Goal: Task Accomplishment & Management: Complete application form

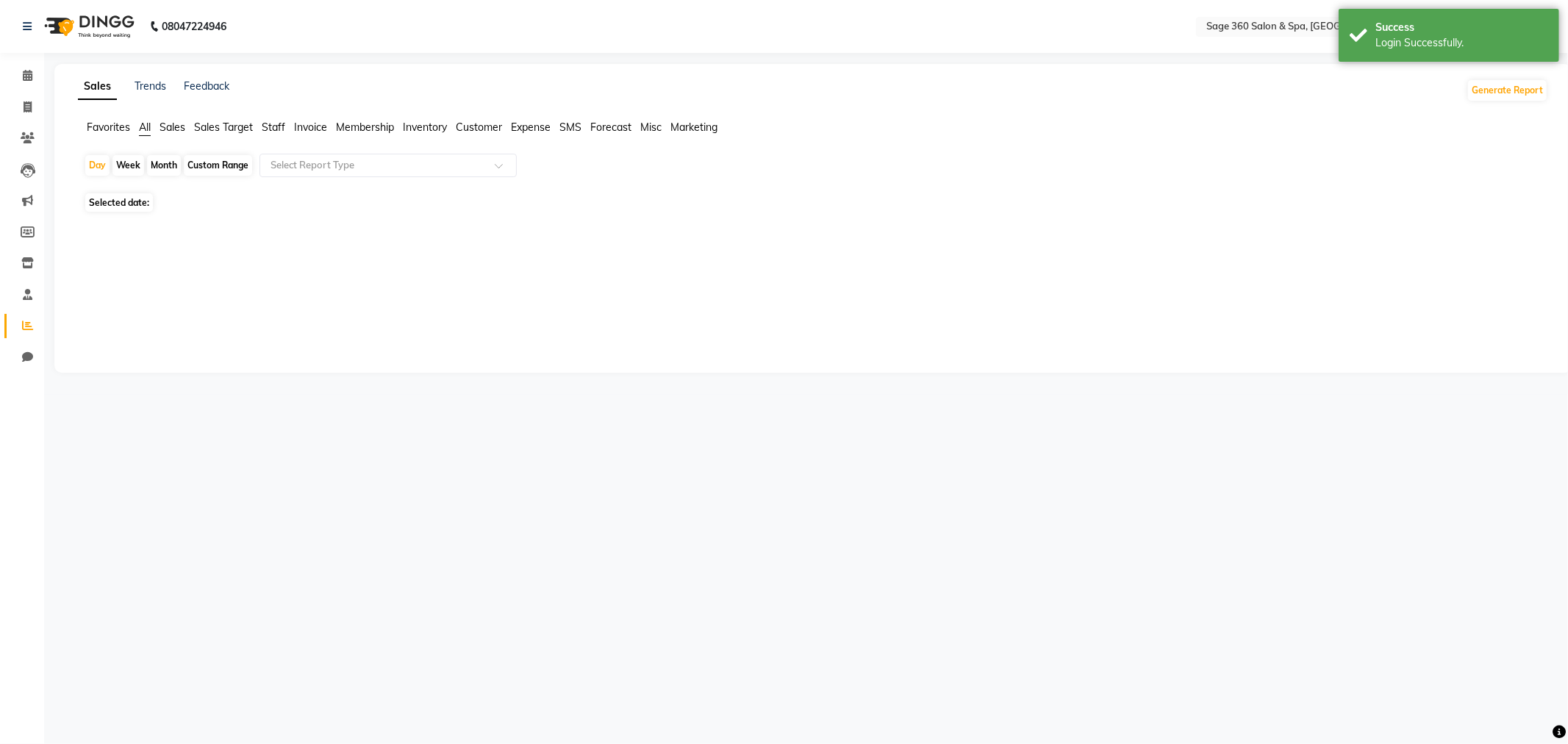
select select "en"
click at [18, 110] on span at bounding box center [27, 108] width 26 height 17
select select "7678"
select select "service"
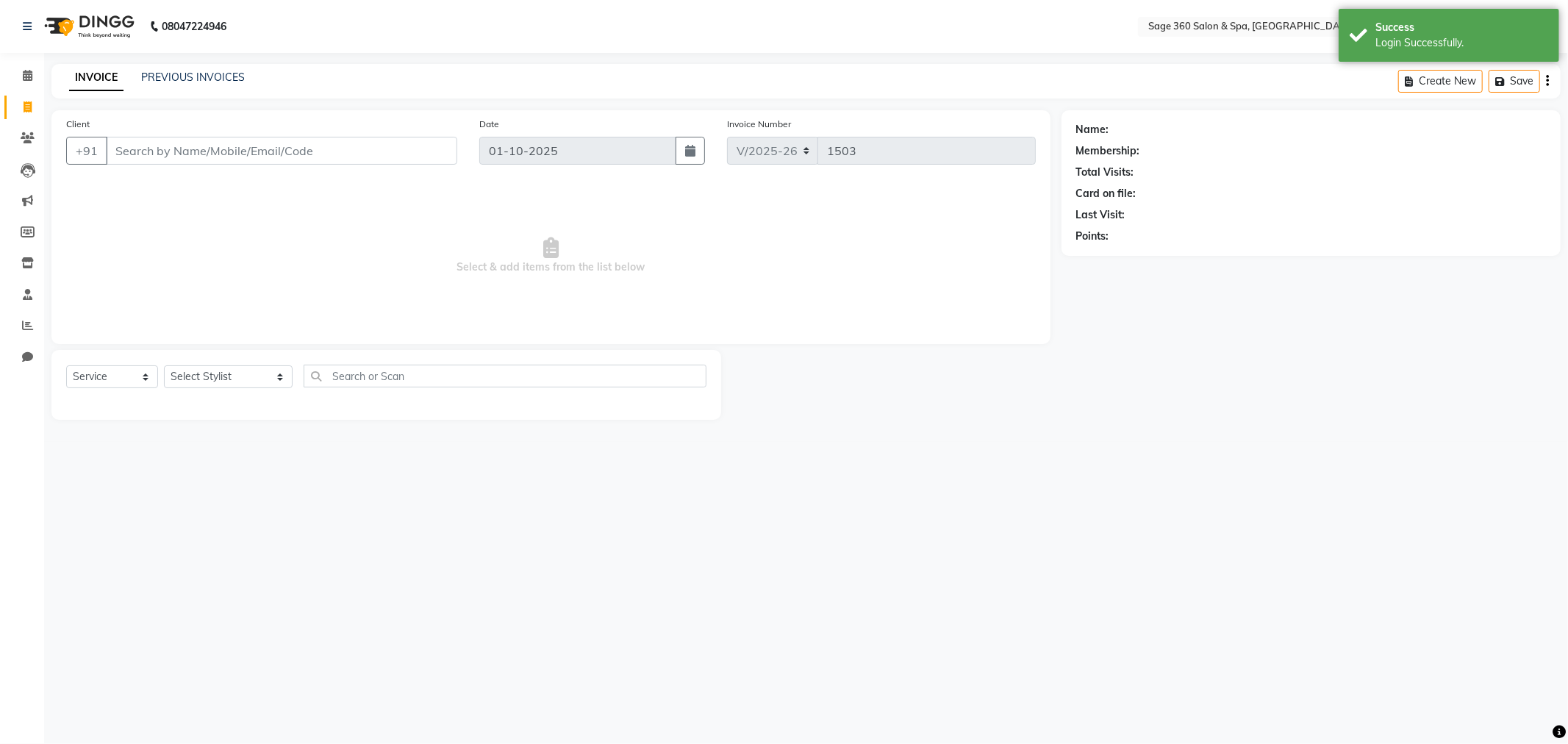
click at [320, 149] on input "Client" at bounding box center [282, 150] width 351 height 28
click at [237, 382] on select "Select Stylist Ali Gagan Julie Rai Kavana Nadeem Padmja Mitta Paramjot Pavithra…" at bounding box center [228, 376] width 128 height 22
select select "83083"
click at [164, 366] on select "Select Stylist Ali Gagan Julie Rai Kavana Nadeem Padmja Mitta Paramjot Pavithra…" at bounding box center [228, 376] width 128 height 22
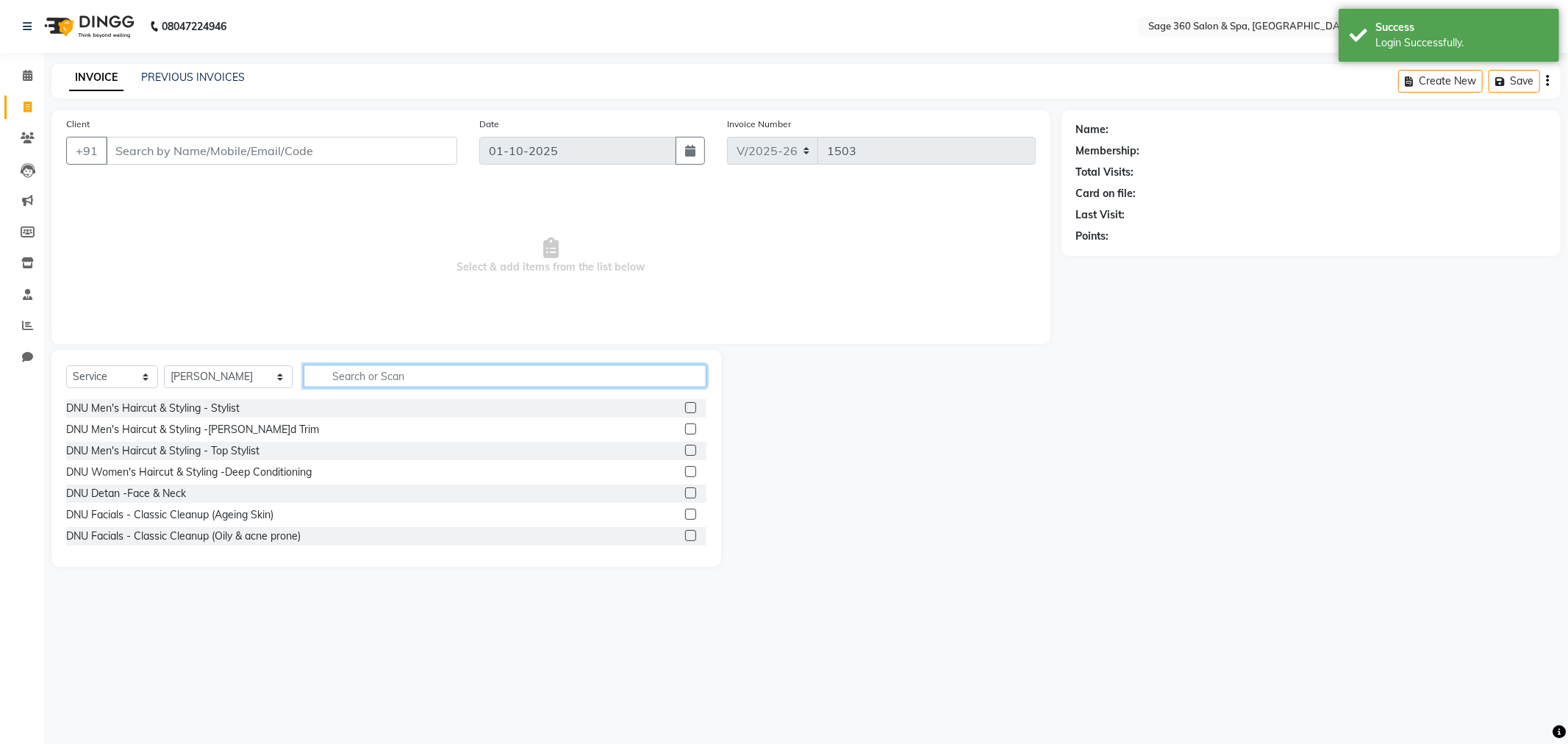
click at [379, 385] on input "text" at bounding box center [505, 376] width 403 height 22
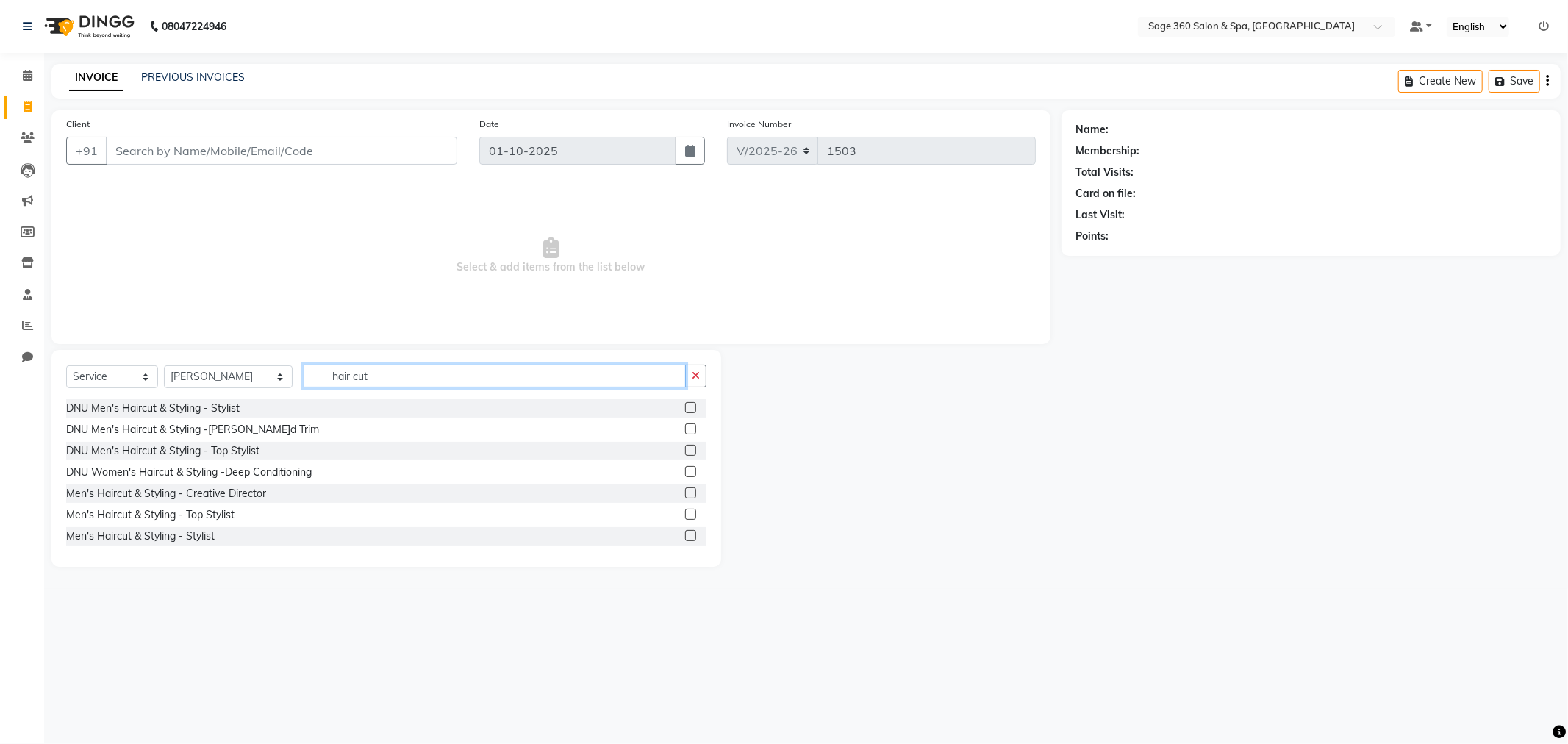
type input "hair cut"
click at [685, 511] on label at bounding box center [690, 514] width 11 height 11
click at [685, 511] on input "checkbox" at bounding box center [689, 515] width 10 height 10
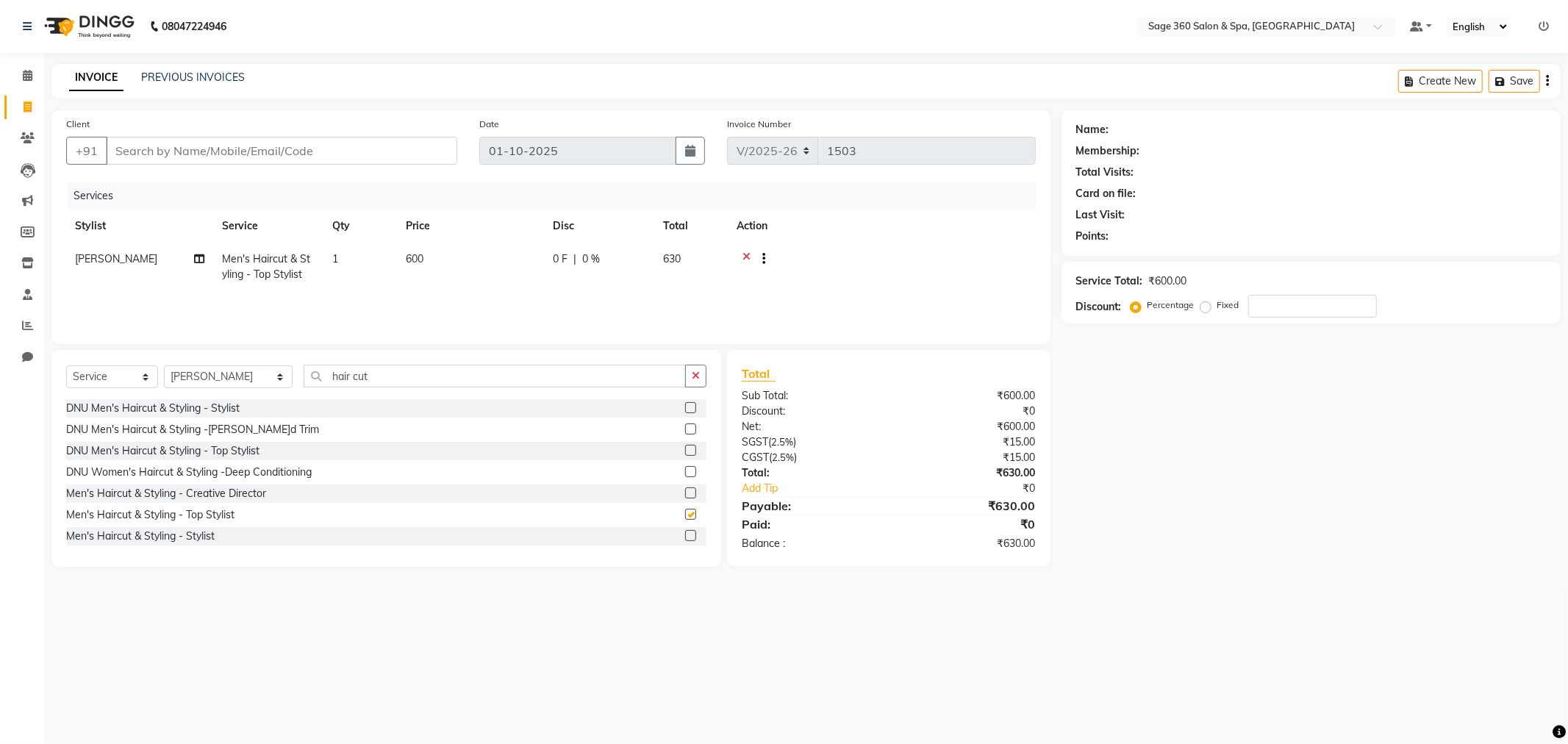
checkbox input "false"
click at [685, 532] on label at bounding box center [690, 535] width 11 height 11
click at [685, 532] on input "checkbox" at bounding box center [689, 536] width 10 height 10
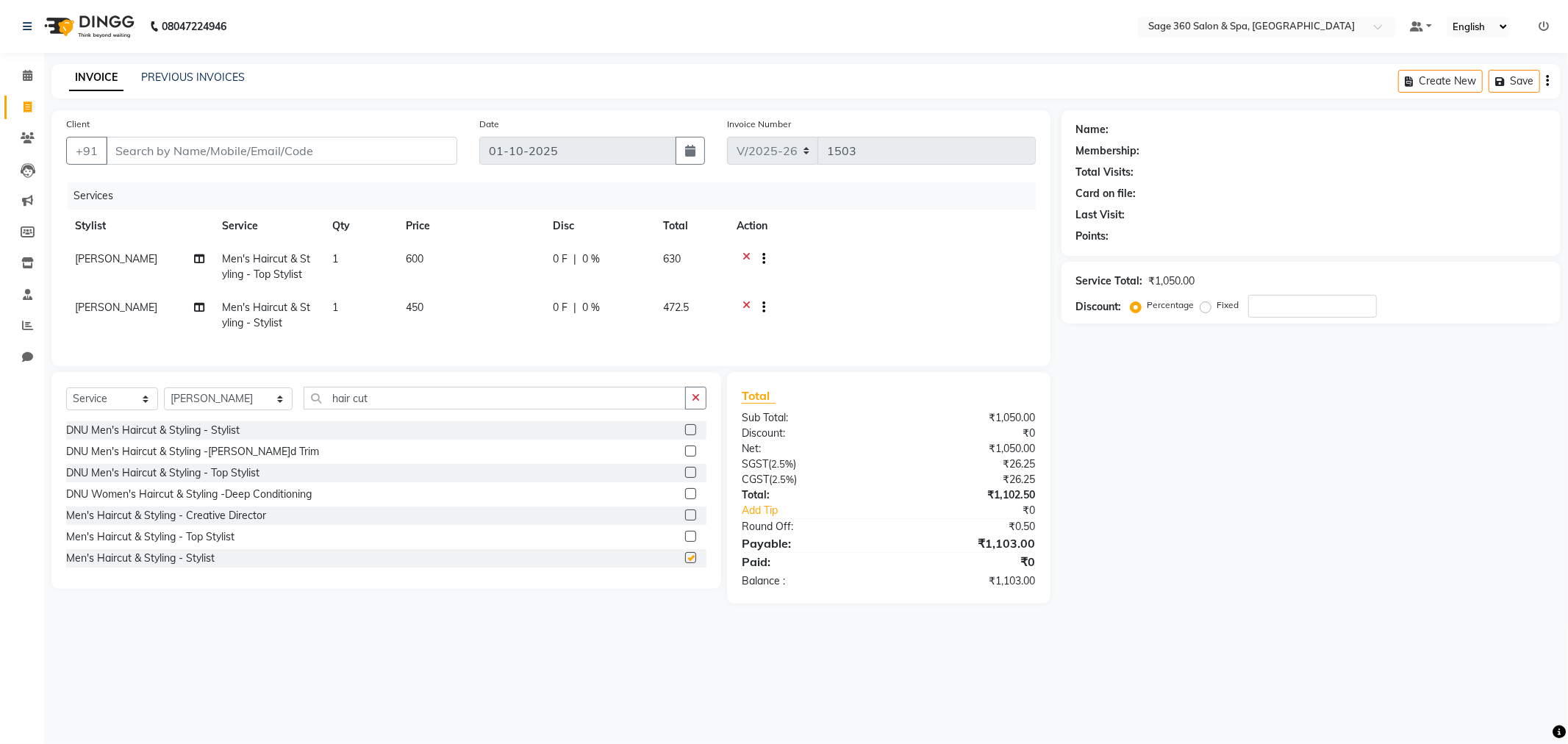
checkbox input "false"
click at [743, 255] on icon at bounding box center [746, 260] width 8 height 18
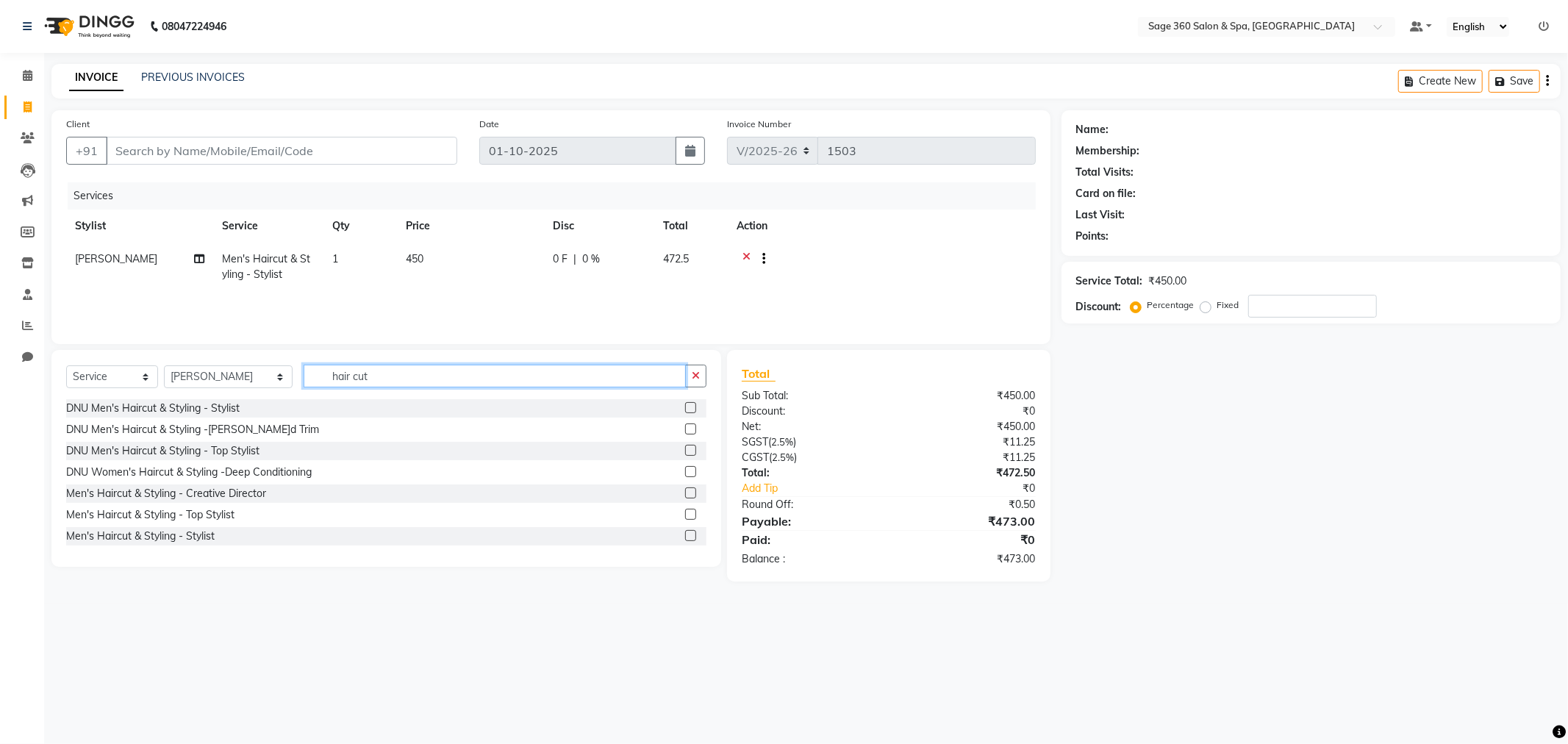
click at [533, 377] on input "hair cut" at bounding box center [495, 376] width 382 height 22
type input "h"
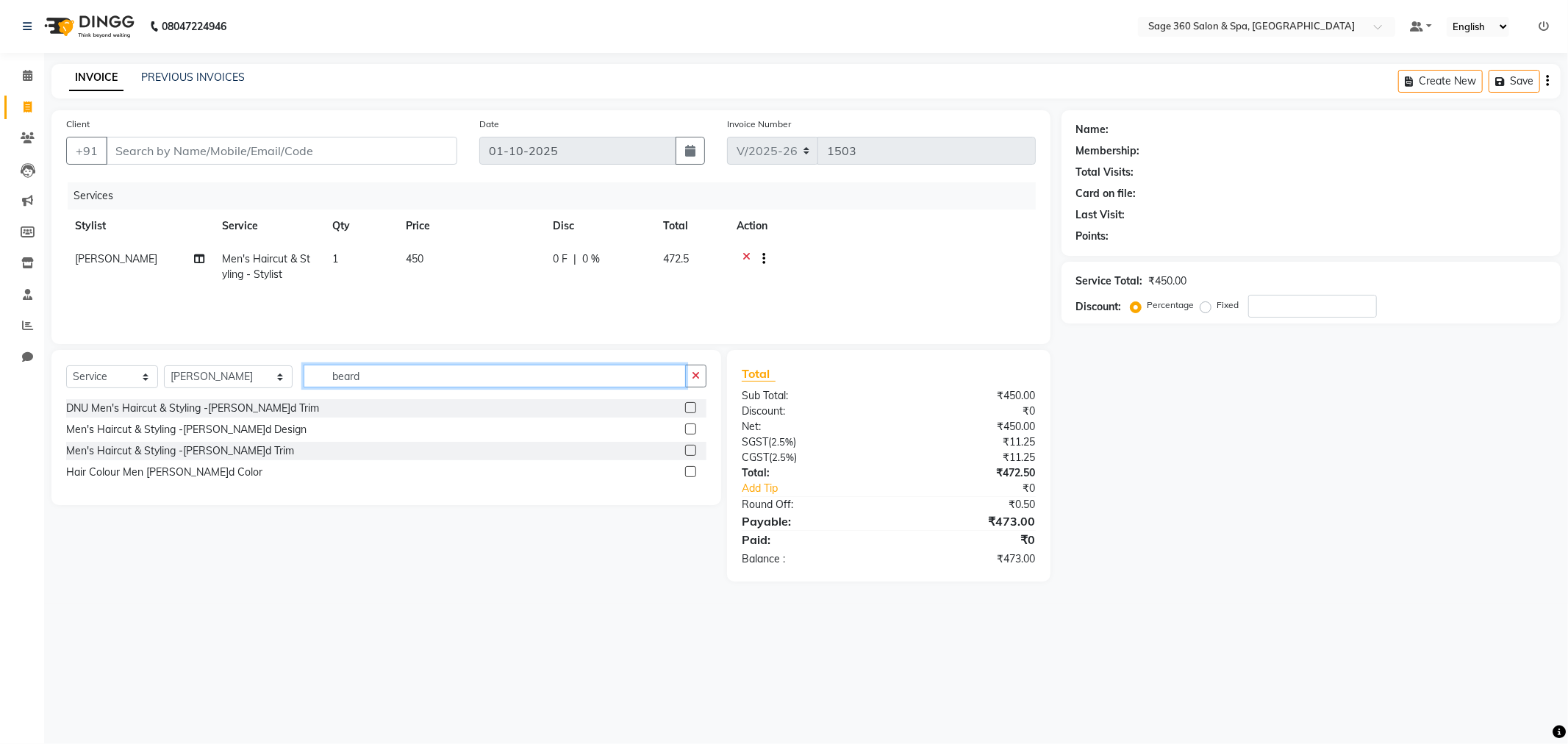
type input "beard"
click at [687, 448] on label at bounding box center [690, 450] width 11 height 11
click at [687, 448] on input "checkbox" at bounding box center [689, 451] width 10 height 10
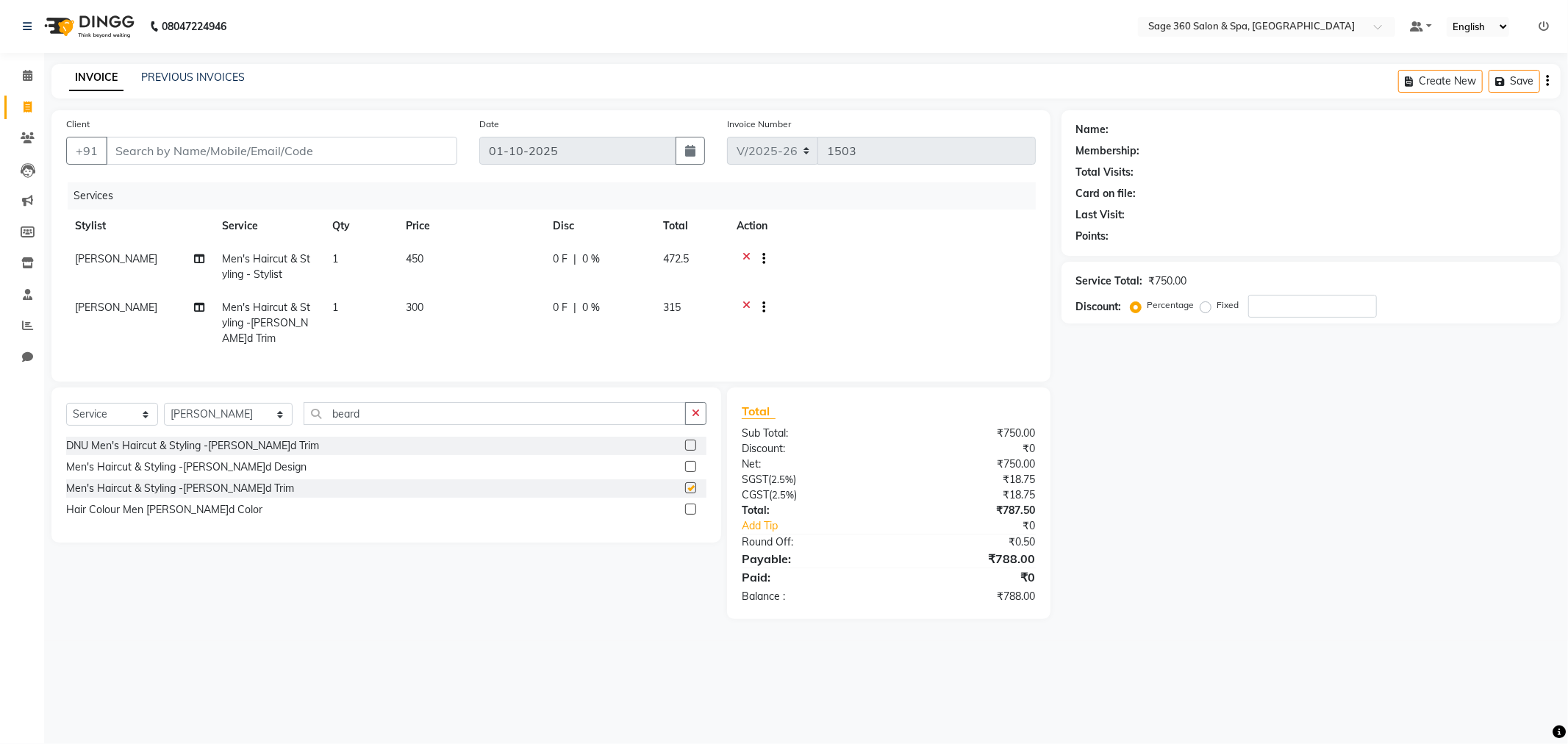
checkbox input "false"
click at [282, 145] on input "Client" at bounding box center [282, 150] width 351 height 28
click at [325, 133] on div "Client +91" at bounding box center [261, 146] width 413 height 60
click at [341, 158] on input "Client" at bounding box center [282, 150] width 351 height 28
type input "9"
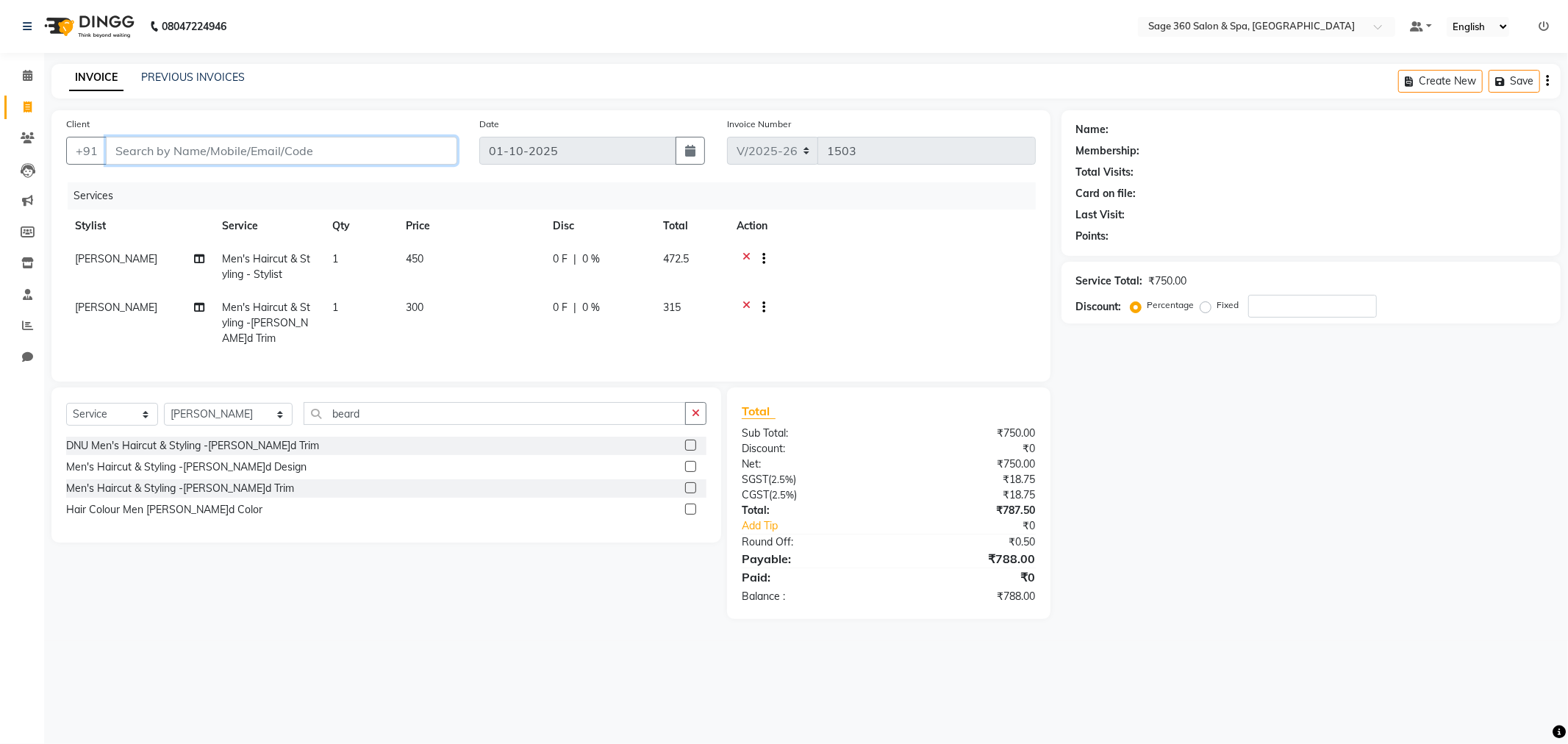
type input "0"
click at [229, 189] on ngb-highlight "98******10" at bounding box center [258, 185] width 60 height 14
type input "98******10"
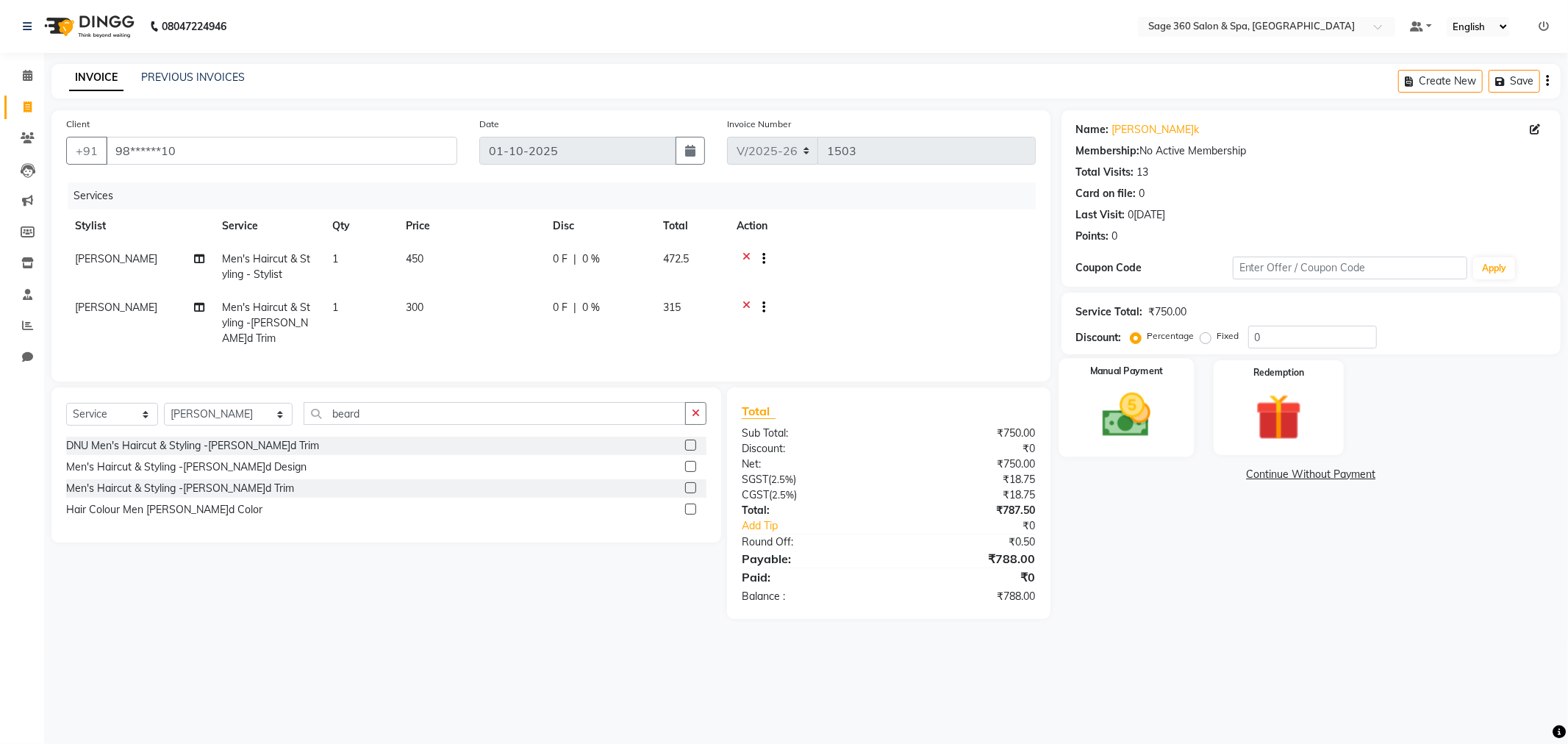
click at [1136, 425] on img at bounding box center [1127, 415] width 79 height 56
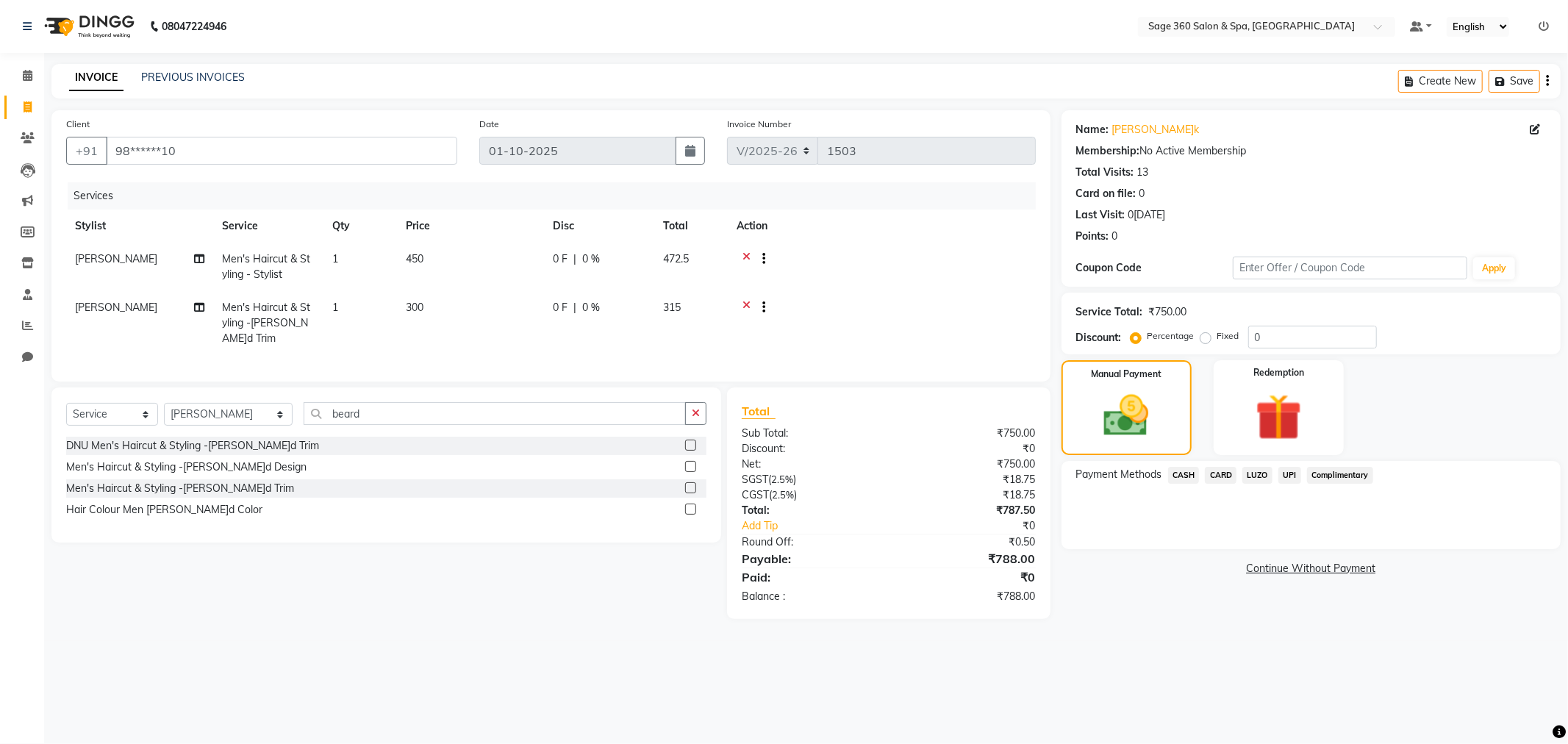
click at [1291, 469] on span "UPI" at bounding box center [1289, 475] width 22 height 17
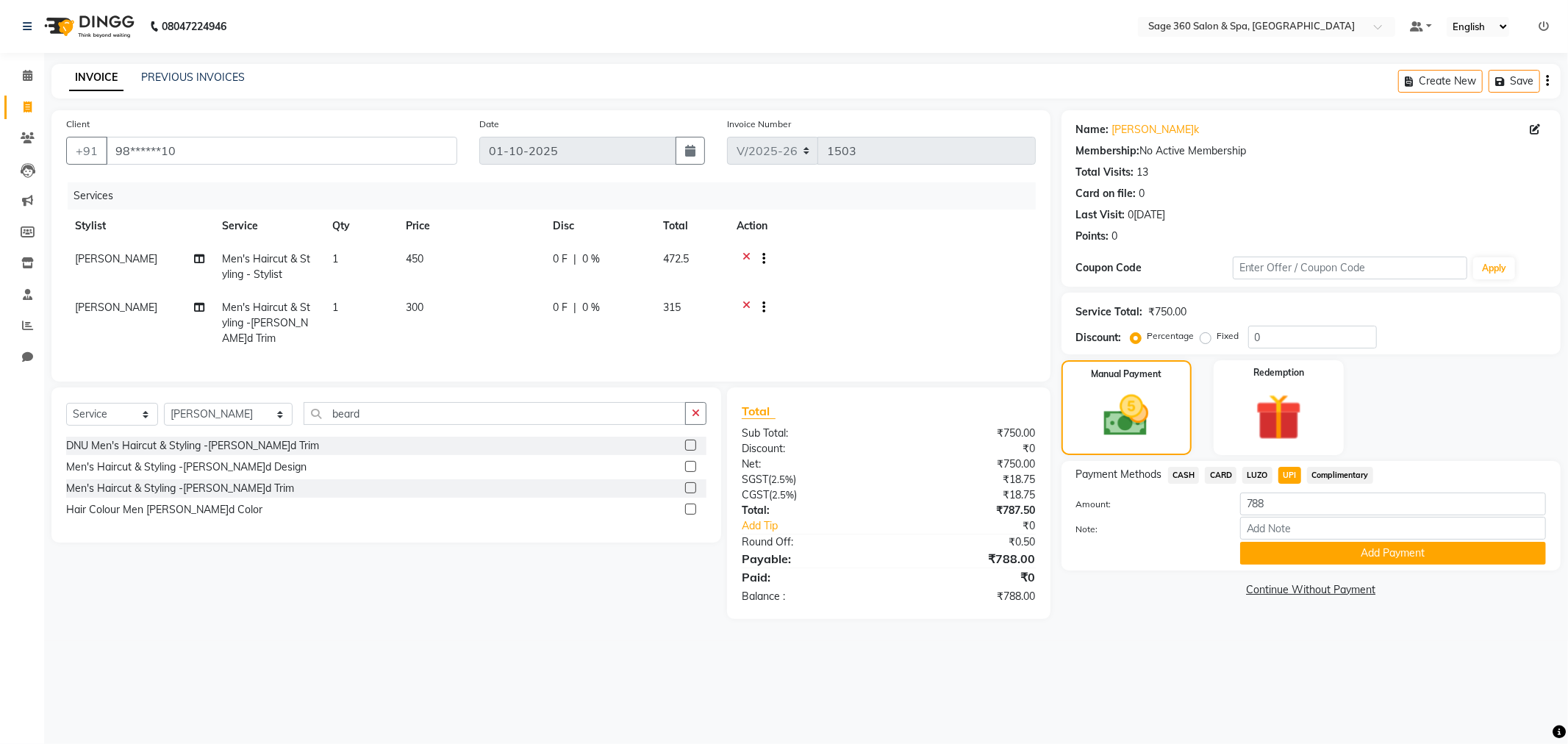
click at [1303, 551] on button "Add Payment" at bounding box center [1392, 552] width 306 height 22
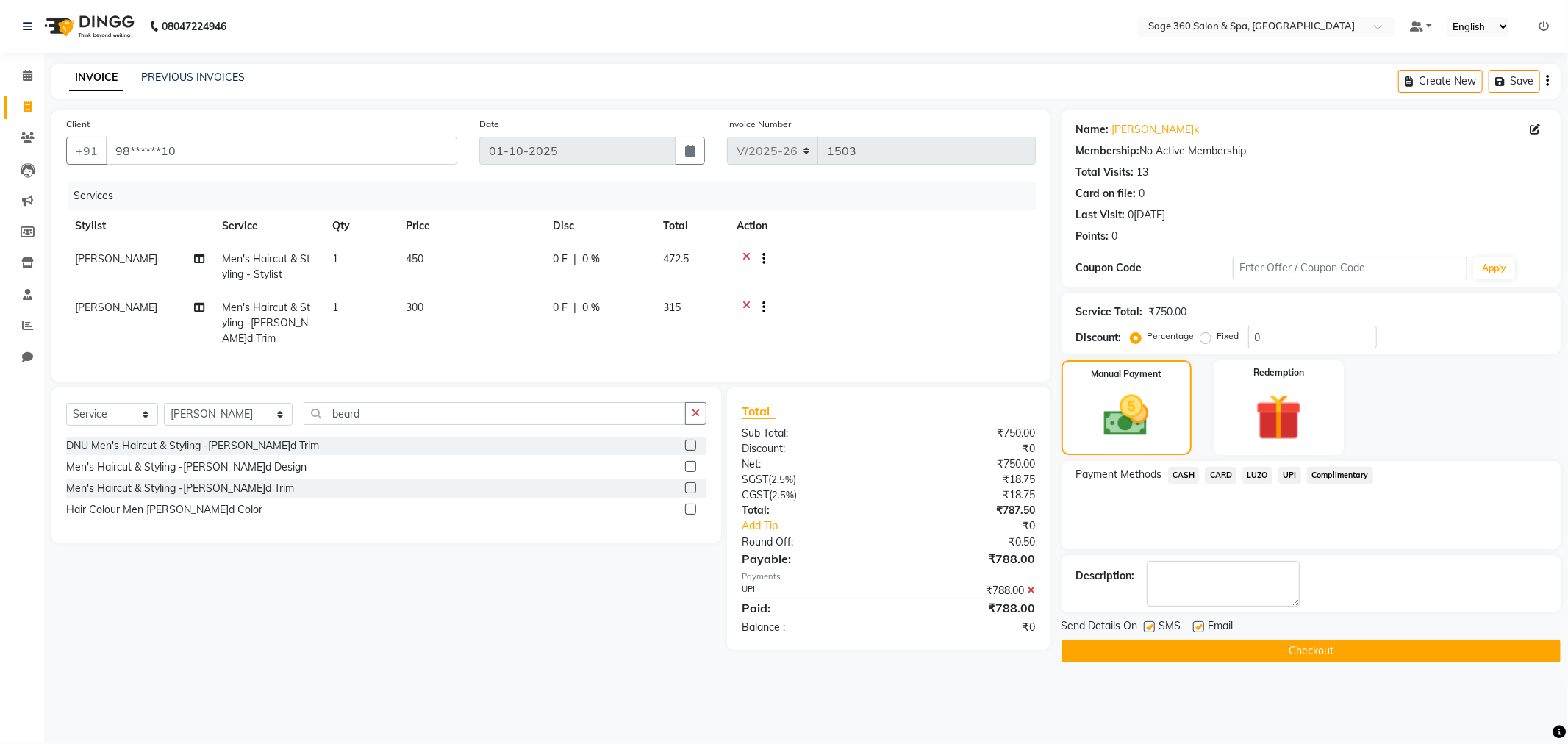
click at [1201, 626] on label at bounding box center [1199, 627] width 11 height 11
click at [1201, 626] on input "checkbox" at bounding box center [1198, 627] width 10 height 10
checkbox input "false"
drag, startPoint x: 1122, startPoint y: 782, endPoint x: 494, endPoint y: 645, distance: 642.8
click at [494, 645] on div "Select Service Product Membership Package Voucher Prepaid Gift Card Select Styl…" at bounding box center [380, 518] width 680 height 263
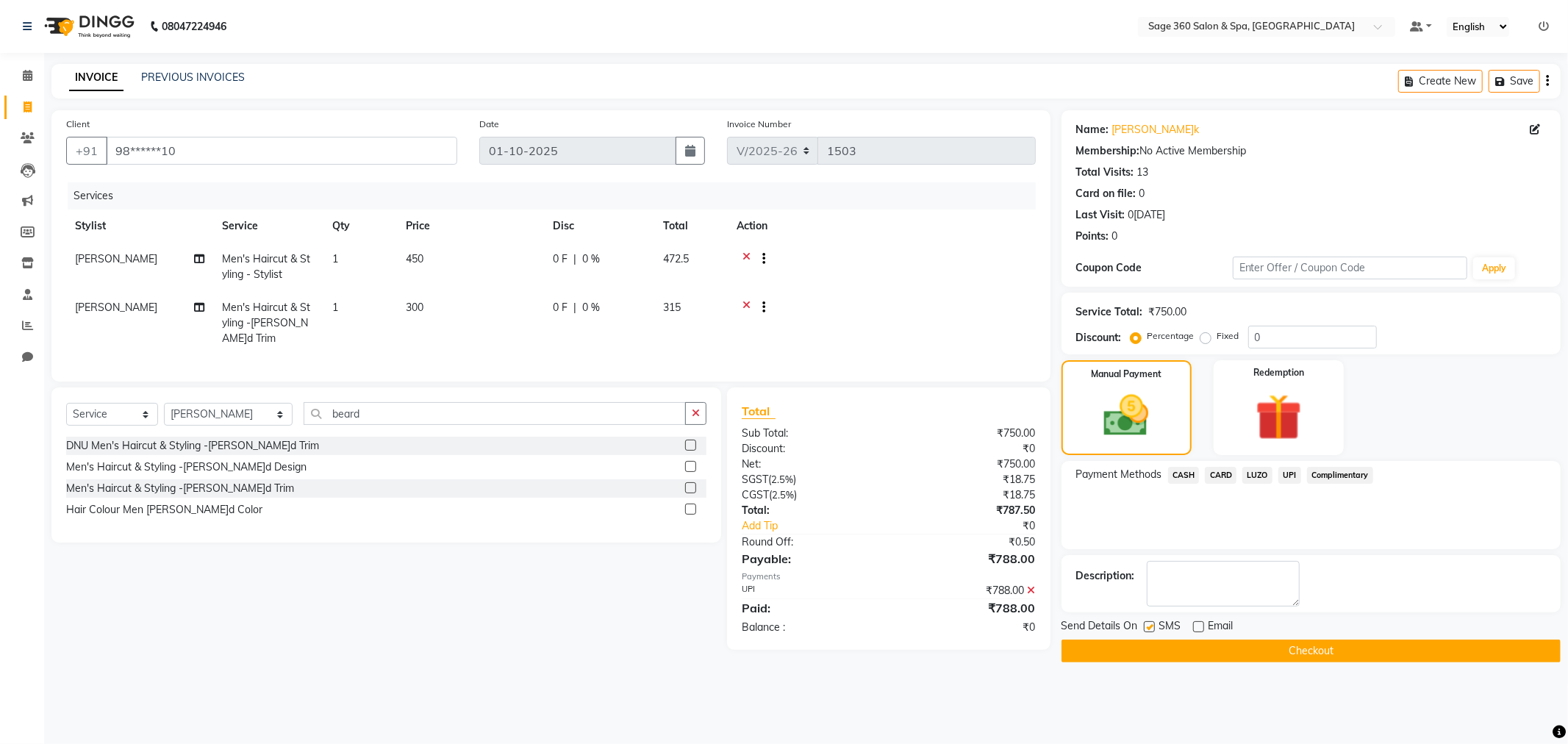
click at [1157, 645] on button "Checkout" at bounding box center [1311, 650] width 499 height 22
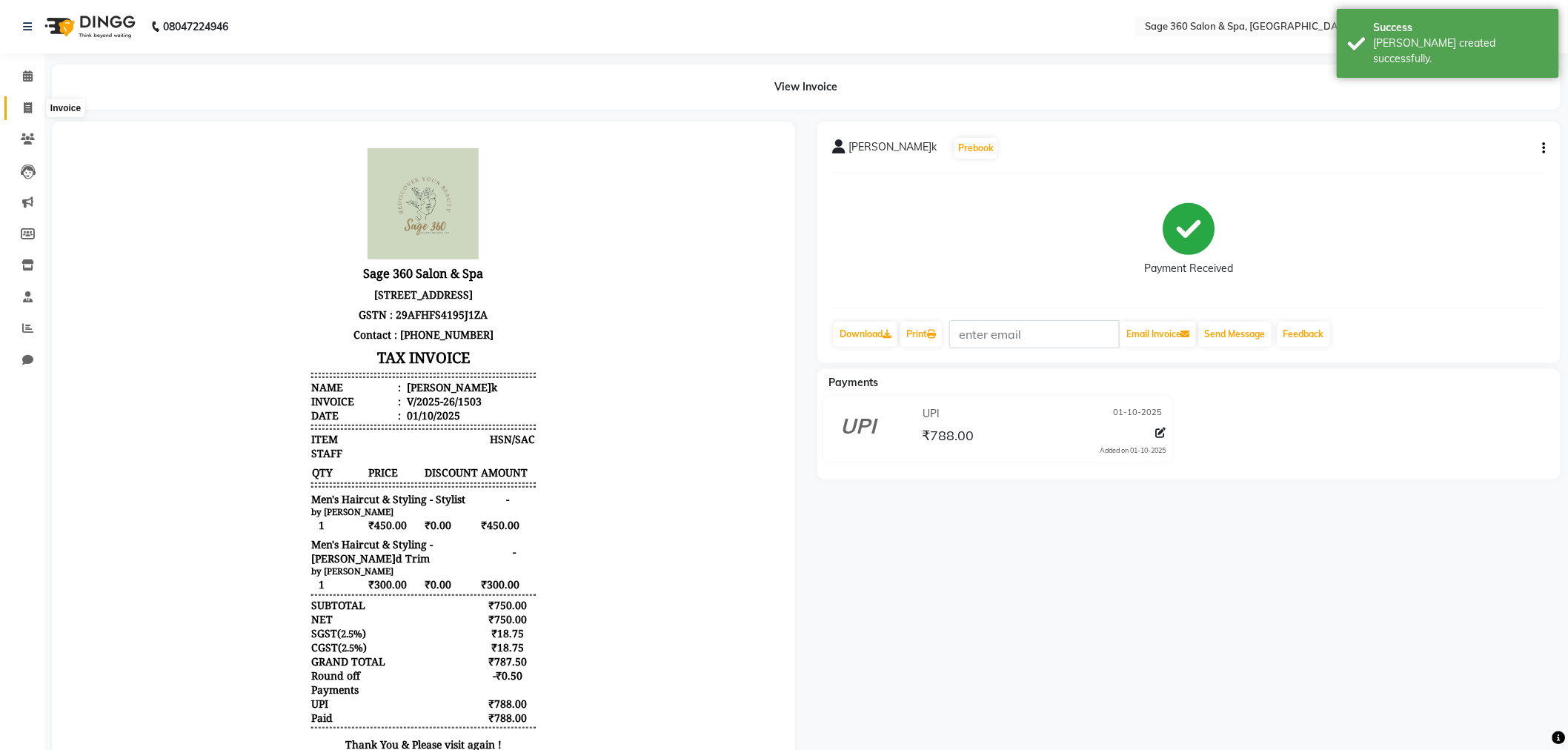
drag, startPoint x: 23, startPoint y: 108, endPoint x: 25, endPoint y: 118, distance: 10.2
click at [23, 108] on icon at bounding box center [27, 108] width 8 height 11
select select "service"
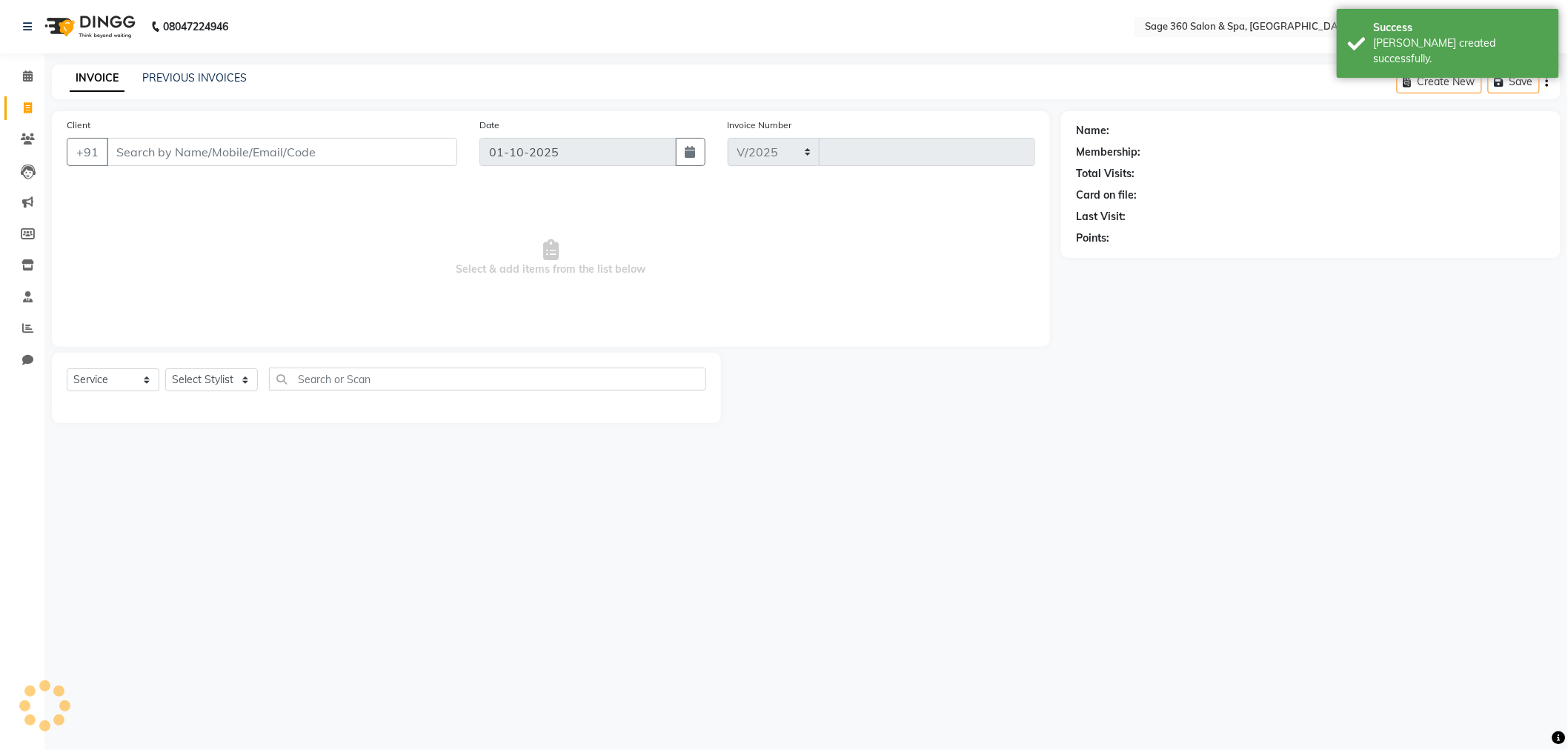
select select "7678"
type input "1504"
click at [218, 152] on input "Client" at bounding box center [284, 151] width 354 height 28
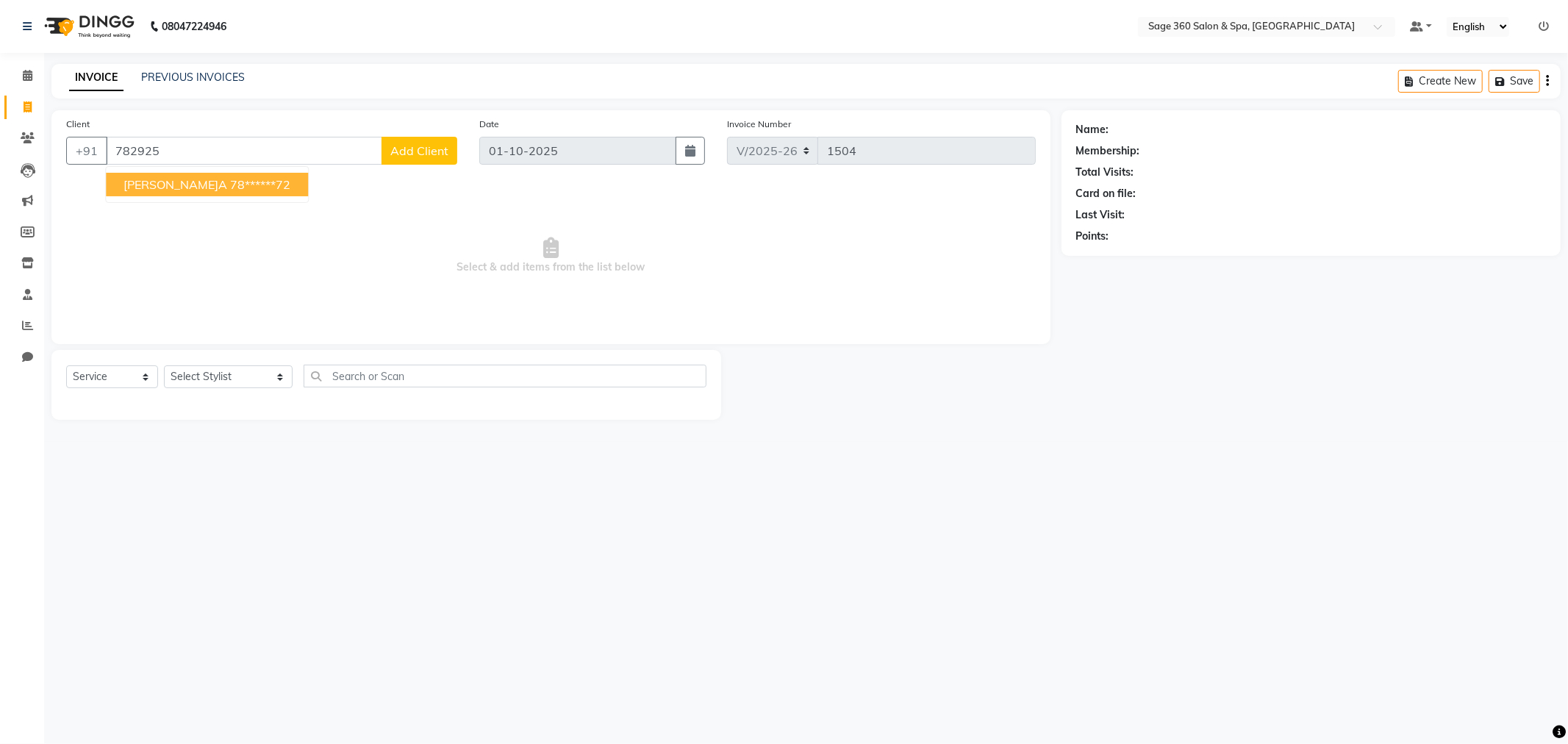
click at [230, 179] on ngb-highlight "78******72" at bounding box center [260, 185] width 60 height 14
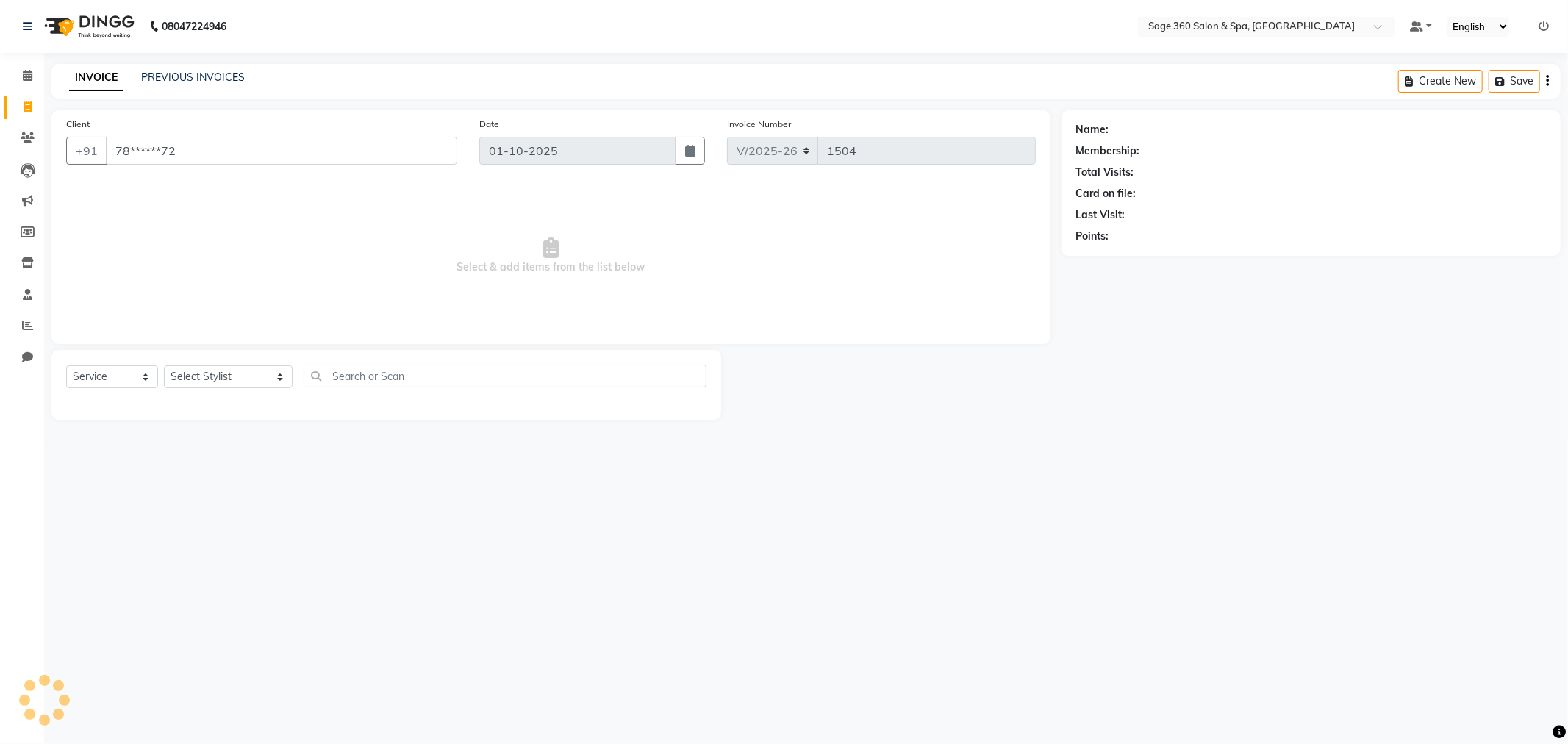
type input "78******72"
click at [192, 373] on select "Select Stylist Ali Gagan Julie Rai Kavana Nadeem Padmja Mitta Paramjot Pavithra…" at bounding box center [228, 376] width 128 height 22
select select "68050"
click at [164, 366] on select "Select Stylist Ali Gagan Julie Rai Kavana Nadeem Padmja Mitta Paramjot Pavithra…" at bounding box center [228, 376] width 128 height 22
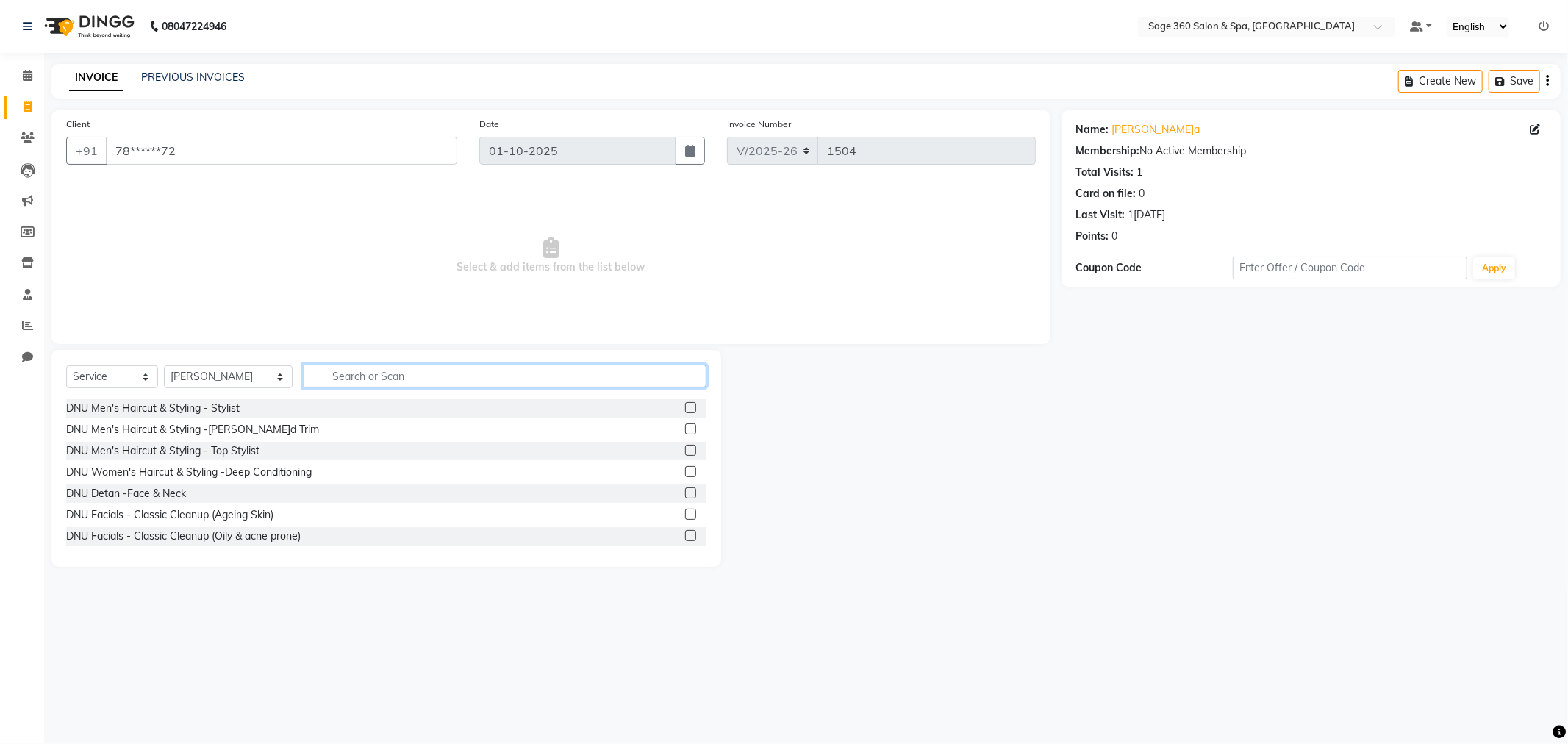
click at [403, 377] on input "text" at bounding box center [505, 376] width 403 height 22
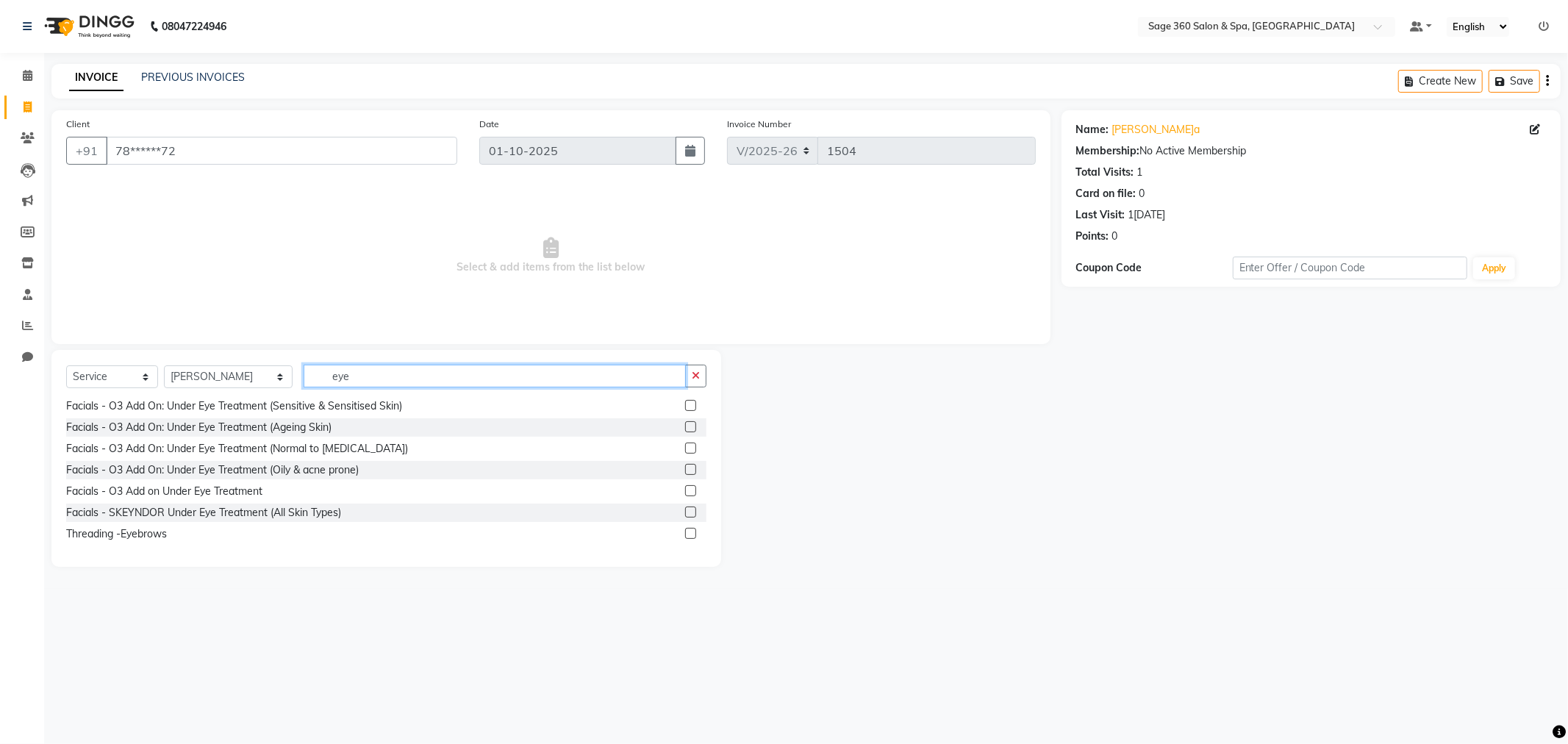
type input "eye"
drag, startPoint x: 680, startPoint y: 532, endPoint x: 677, endPoint y: 520, distance: 12.4
click at [685, 529] on label at bounding box center [690, 533] width 11 height 11
click at [685, 529] on input "checkbox" at bounding box center [689, 533] width 10 height 10
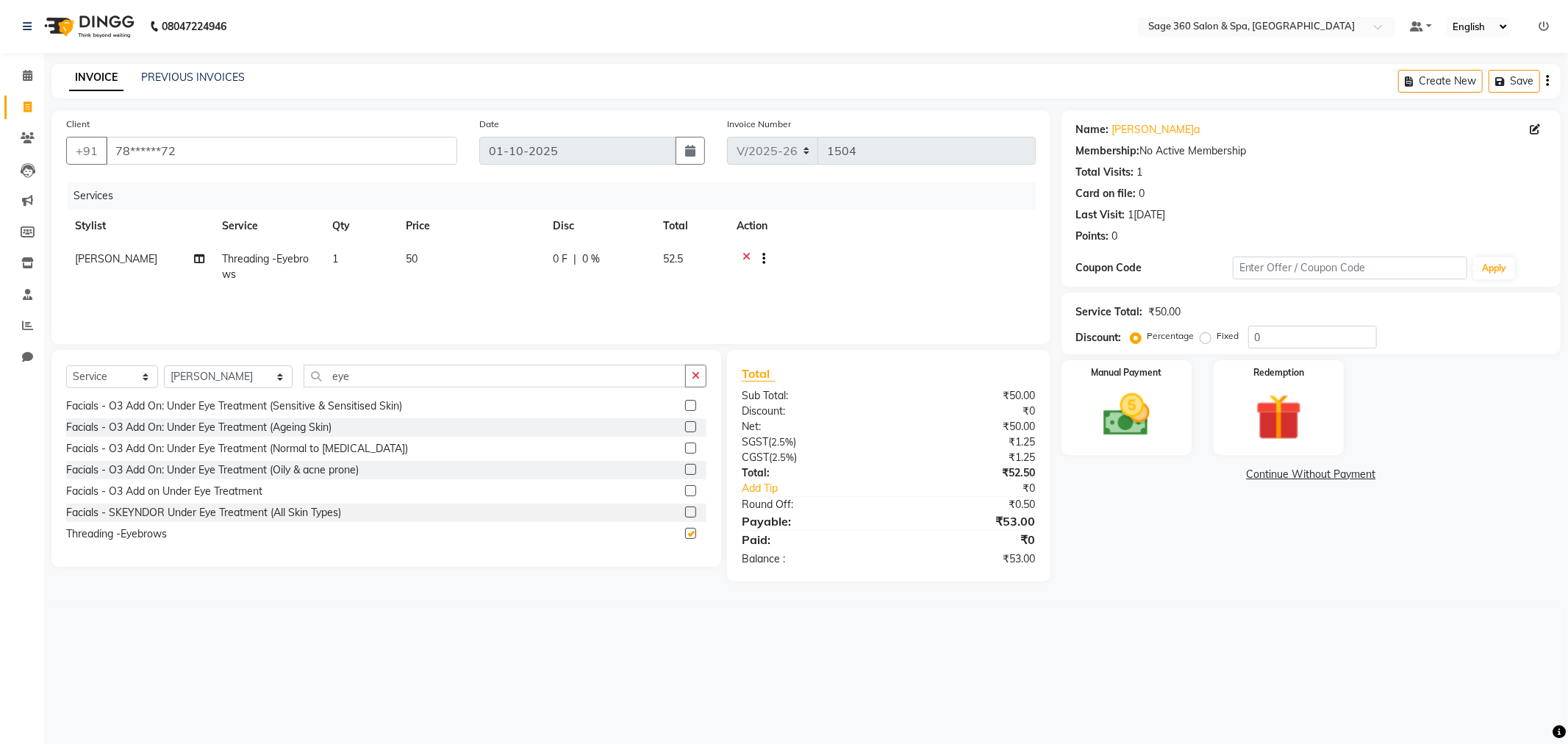
checkbox input "false"
click at [702, 372] on button "button" at bounding box center [696, 376] width 22 height 22
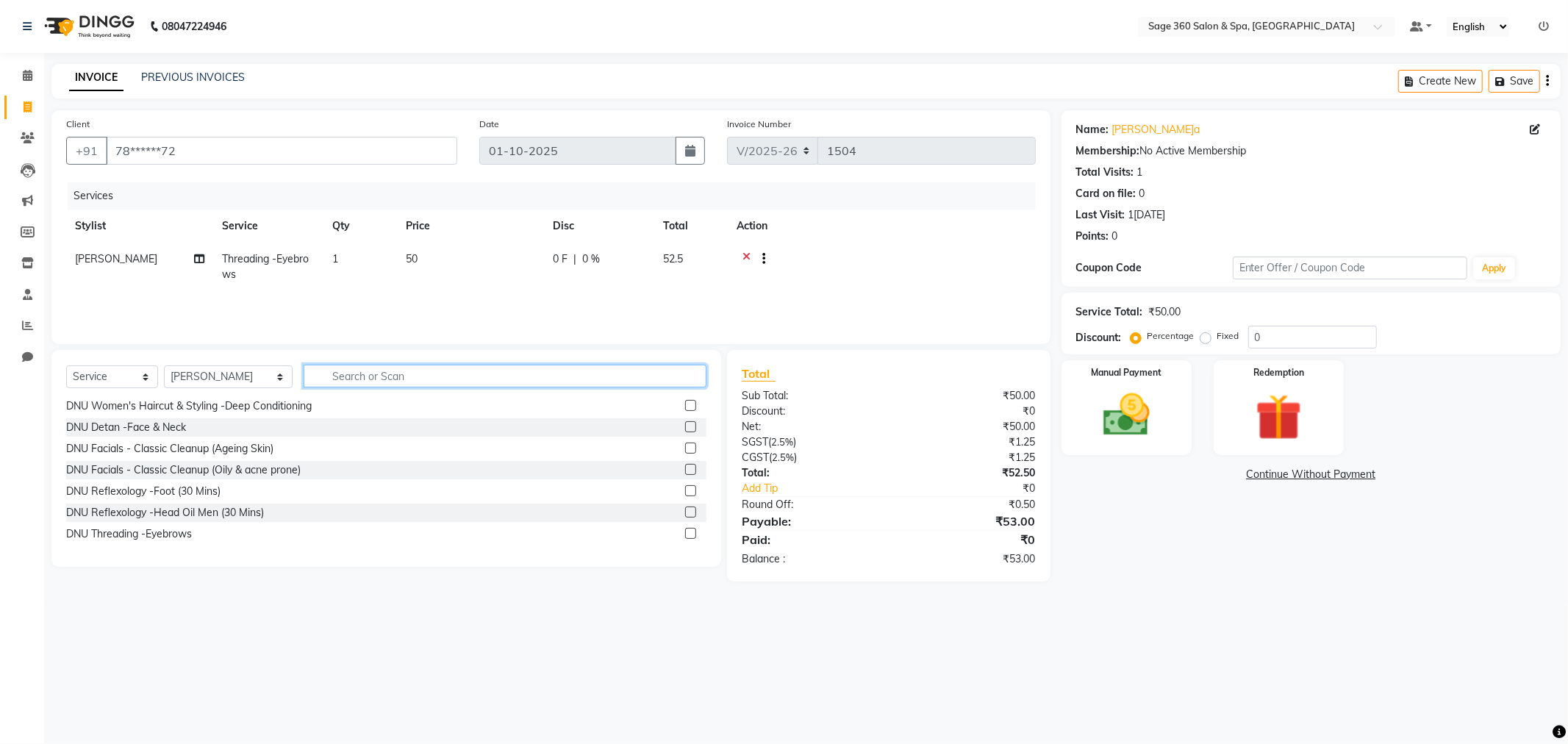
click at [637, 376] on input "text" at bounding box center [505, 376] width 403 height 22
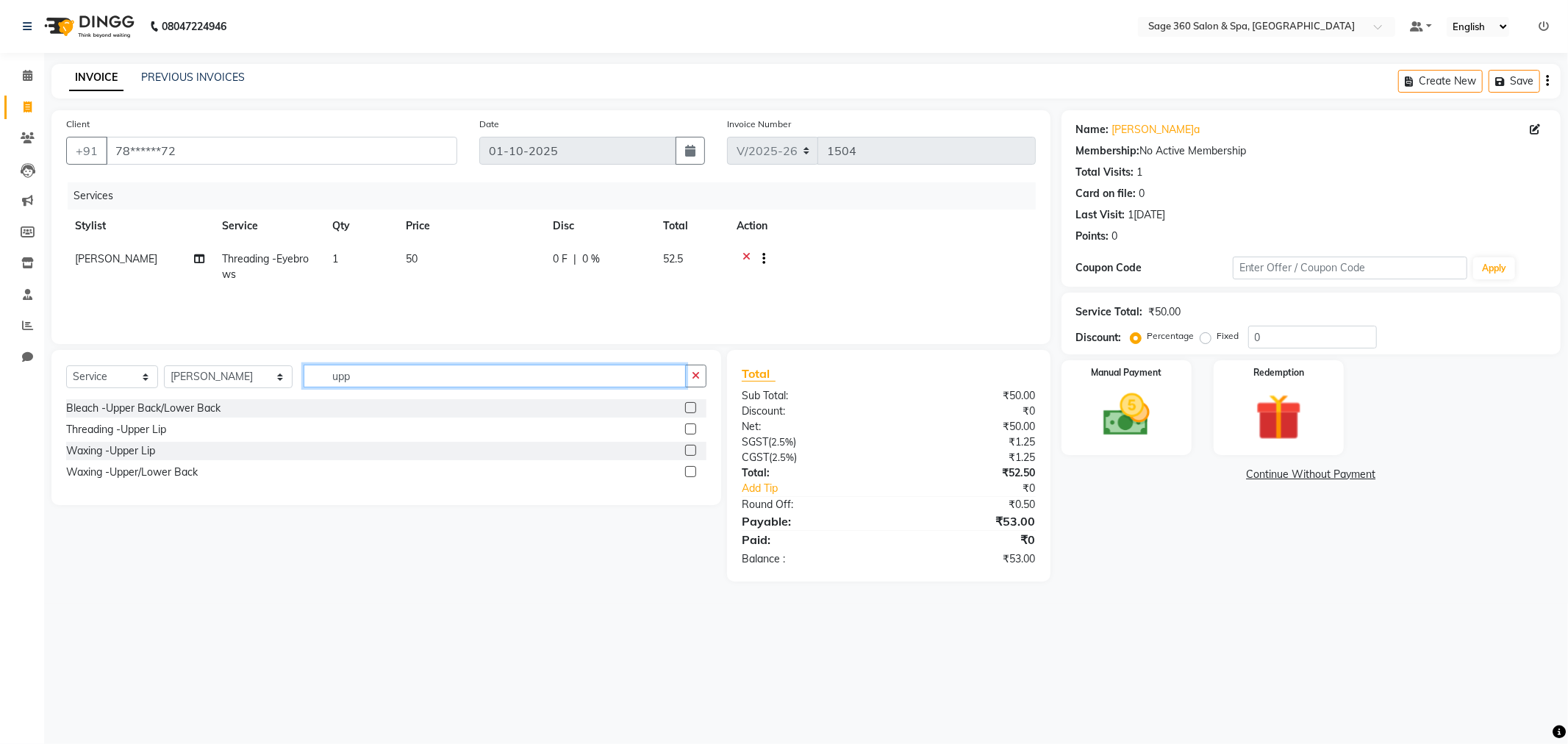
type input "upp"
click at [683, 448] on div "Waxing -Upper Lip" at bounding box center [386, 451] width 640 height 18
click at [688, 446] on label at bounding box center [690, 450] width 11 height 11
click at [688, 446] on input "checkbox" at bounding box center [689, 451] width 10 height 10
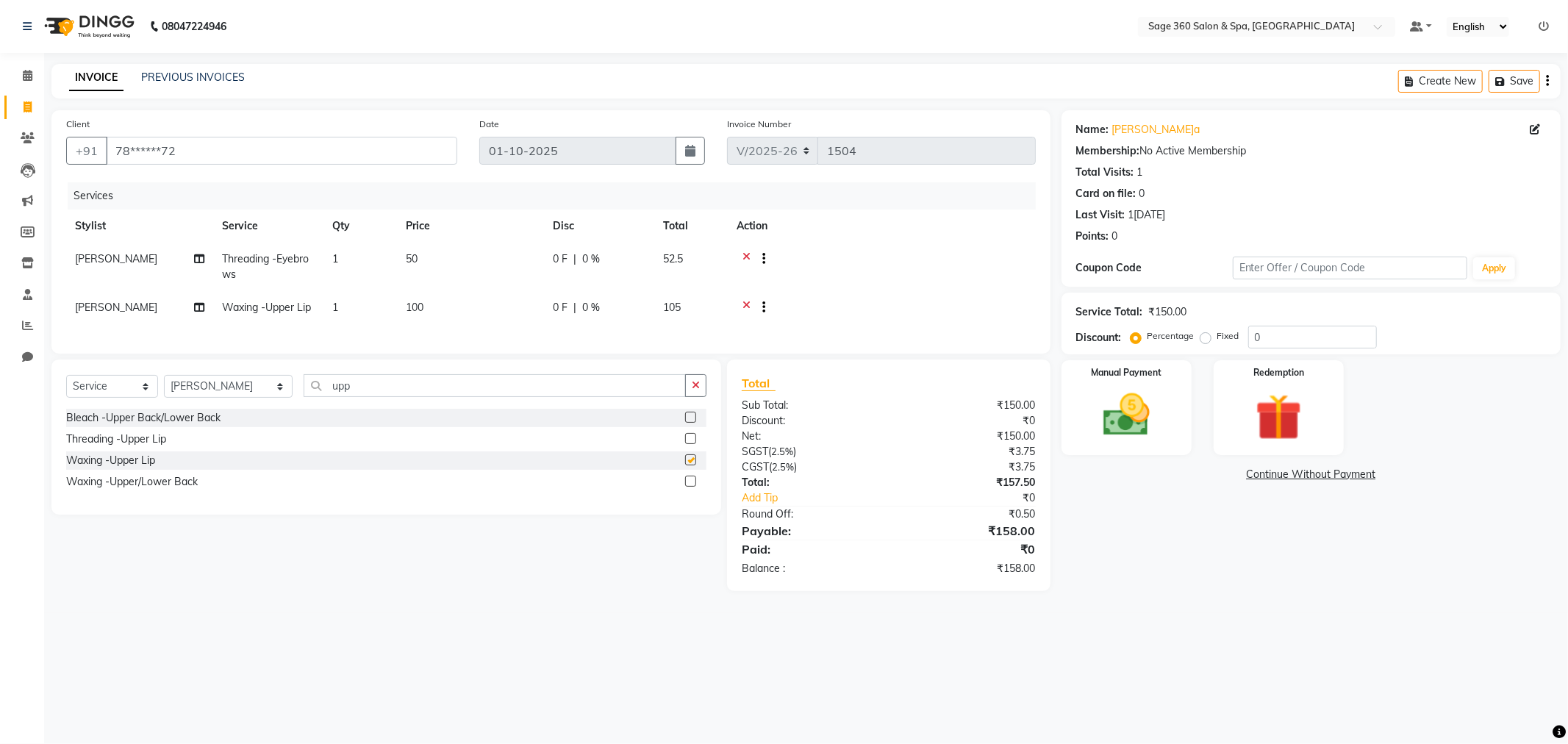
checkbox input "false"
click at [1133, 395] on img at bounding box center [1127, 415] width 79 height 56
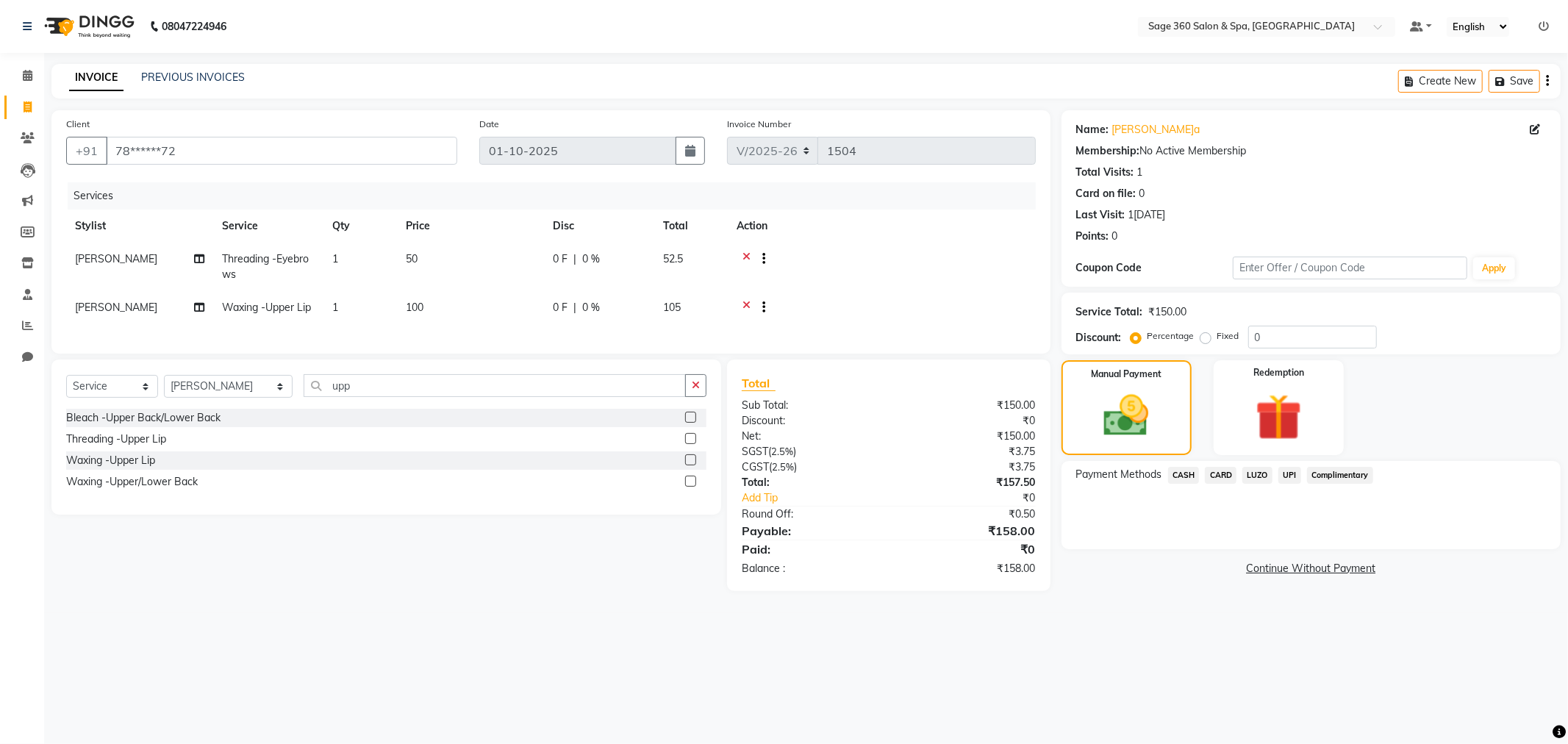
click at [1286, 471] on span "UPI" at bounding box center [1289, 475] width 22 height 17
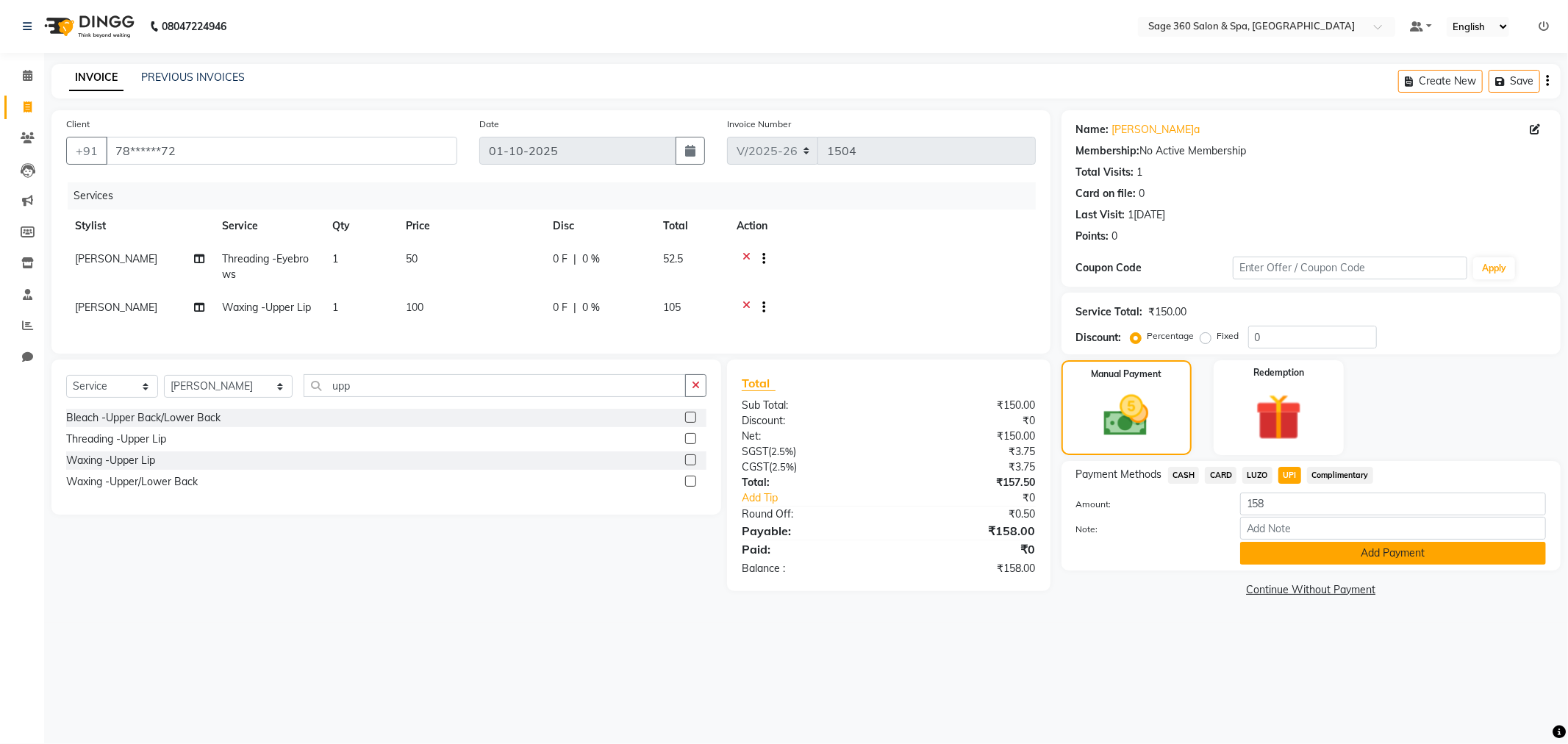
click at [1309, 561] on button "Add Payment" at bounding box center [1392, 552] width 306 height 22
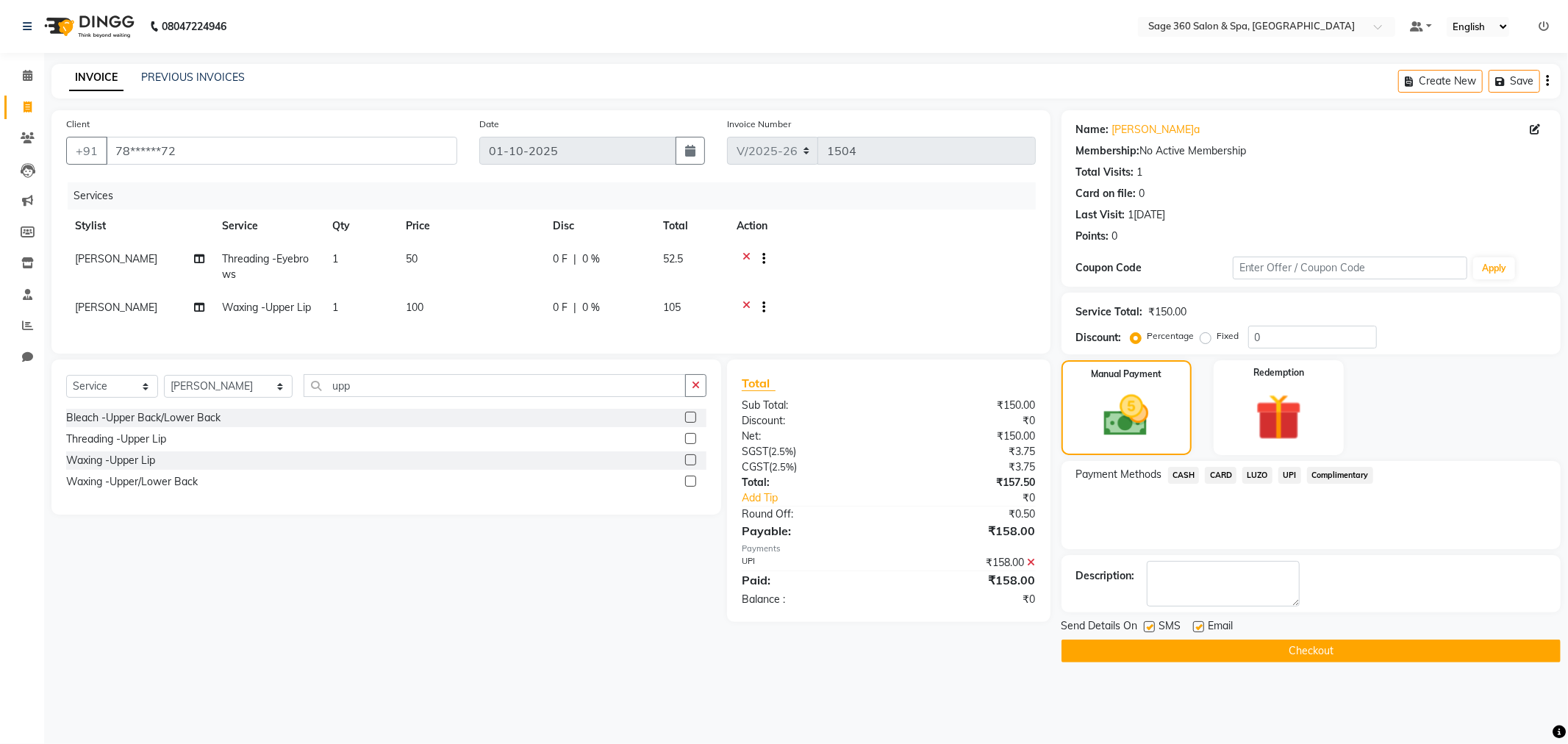
click at [1197, 622] on label at bounding box center [1199, 627] width 11 height 11
click at [1197, 622] on input "checkbox" at bounding box center [1198, 627] width 10 height 10
checkbox input "false"
click at [1198, 641] on button "Checkout" at bounding box center [1311, 650] width 499 height 22
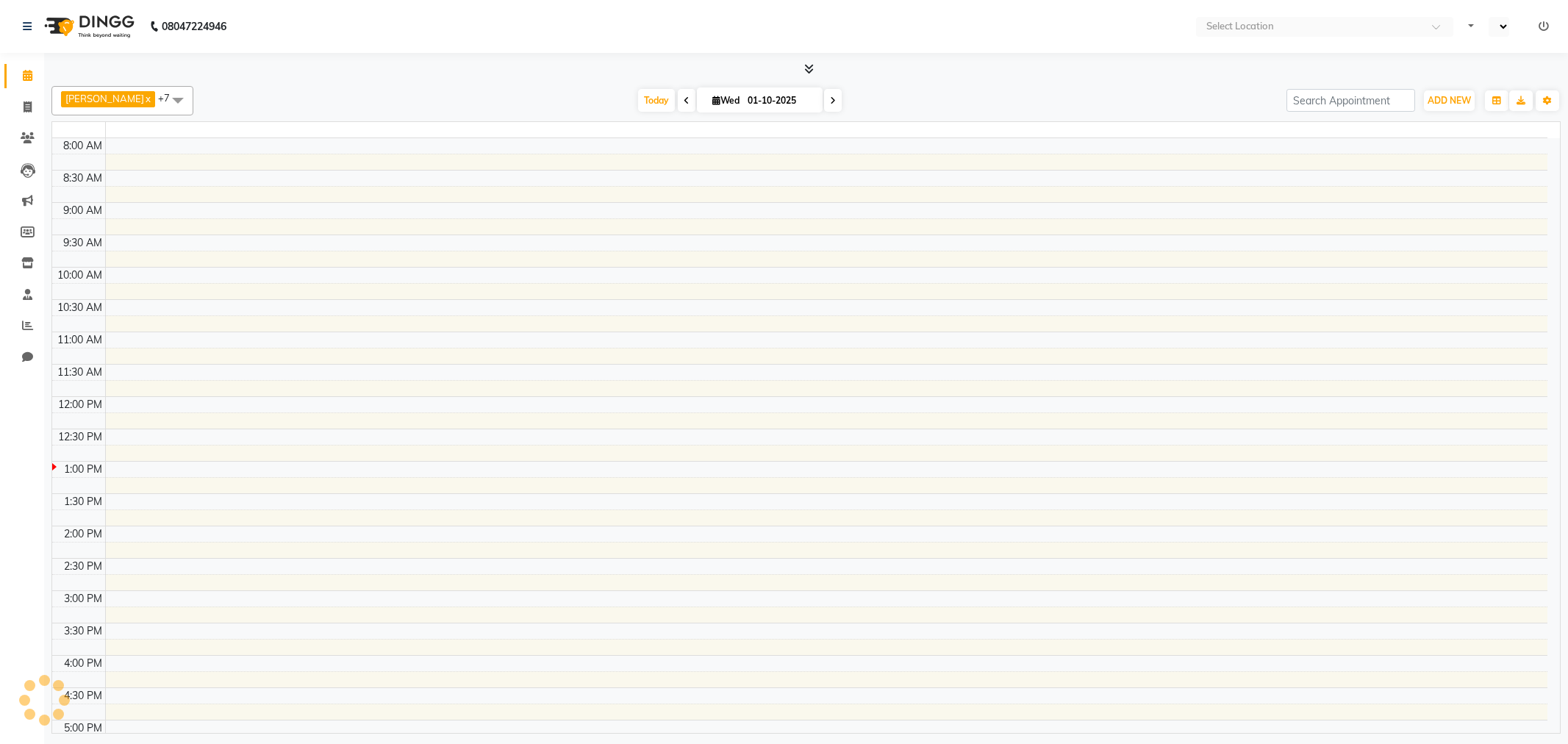
select select "en"
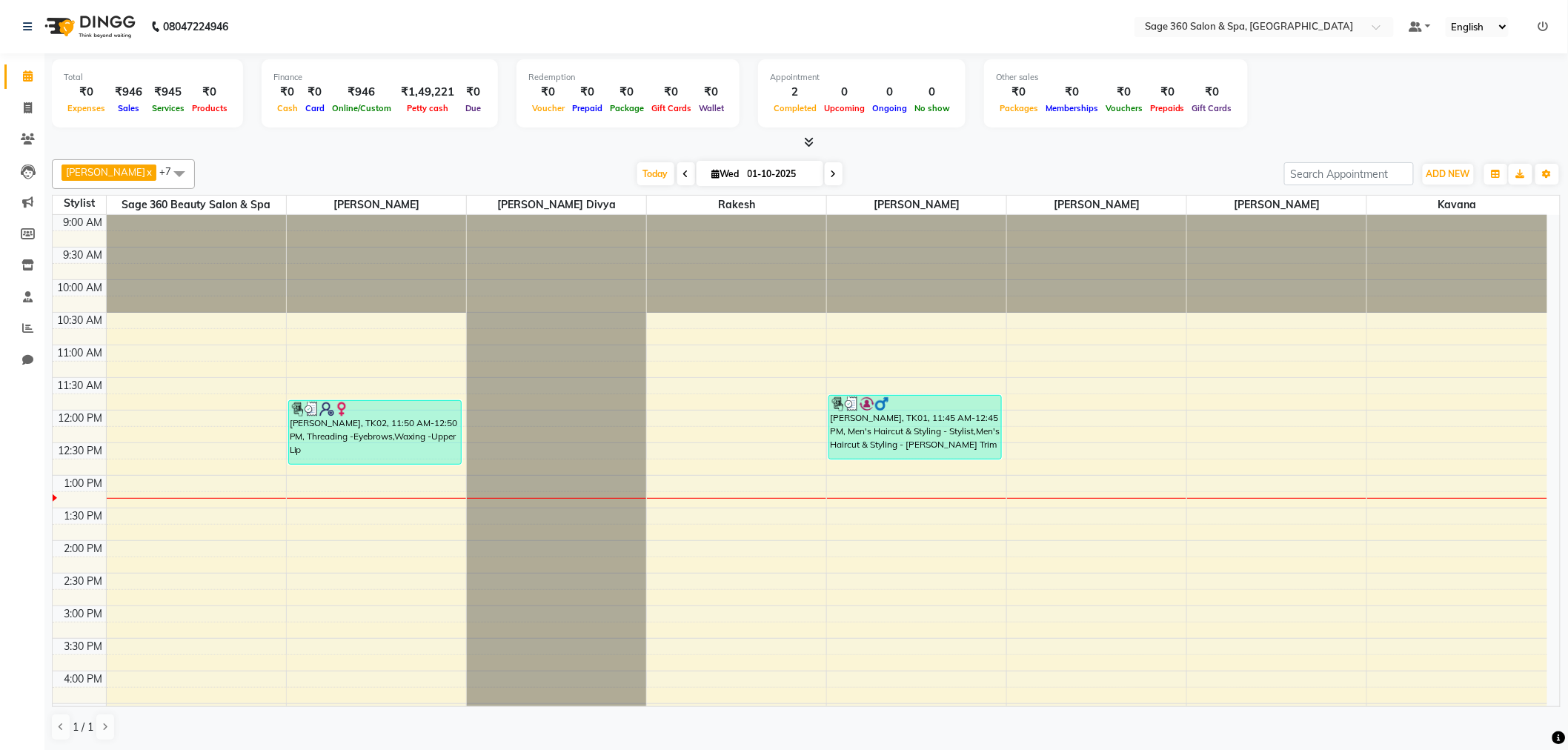
drag, startPoint x: 90, startPoint y: 89, endPoint x: 93, endPoint y: 100, distance: 11.4
click at [92, 99] on div "₹0 Expenses" at bounding box center [87, 100] width 45 height 33
